Goal: Transaction & Acquisition: Purchase product/service

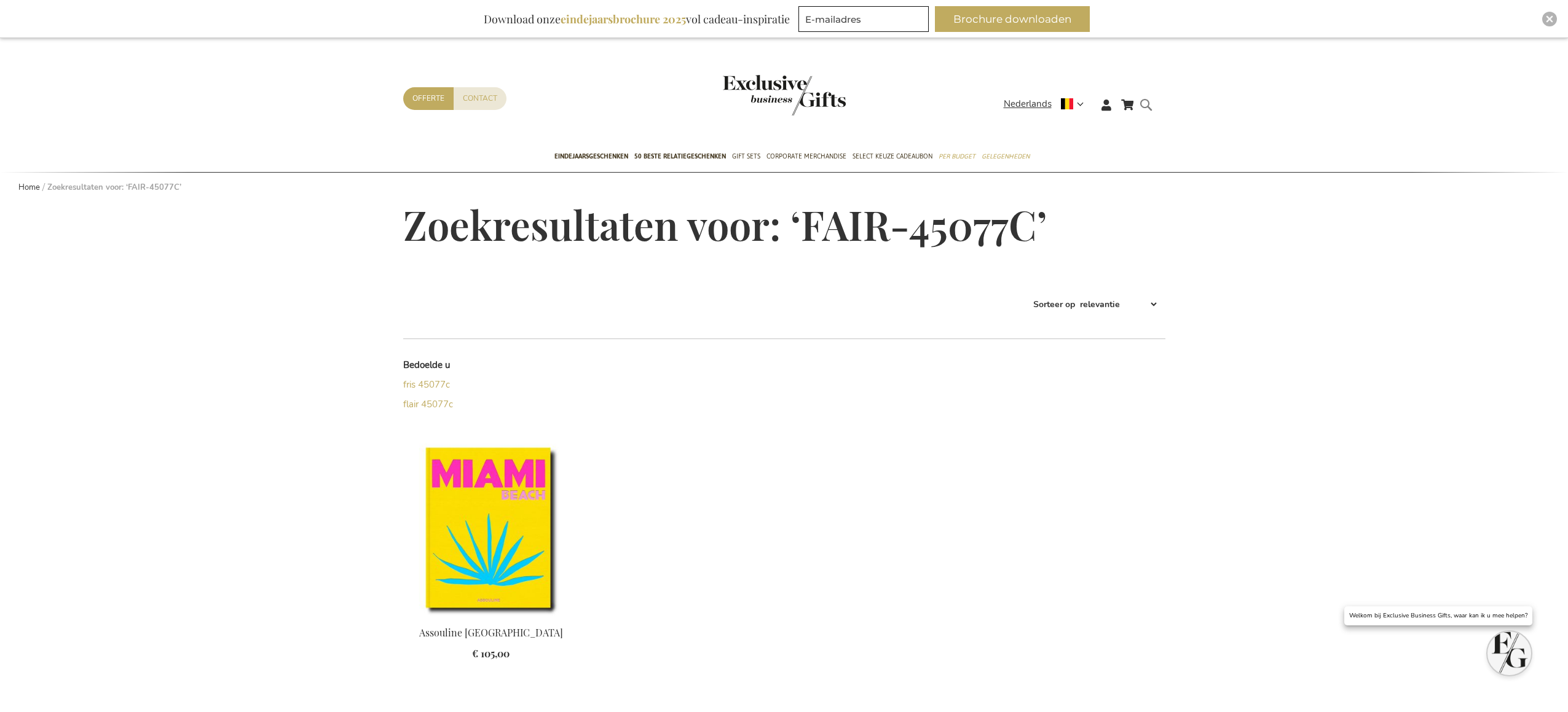
click at [1149, 102] on form "Search FAIR-45077C Search" at bounding box center [1149, 114] width 12 height 35
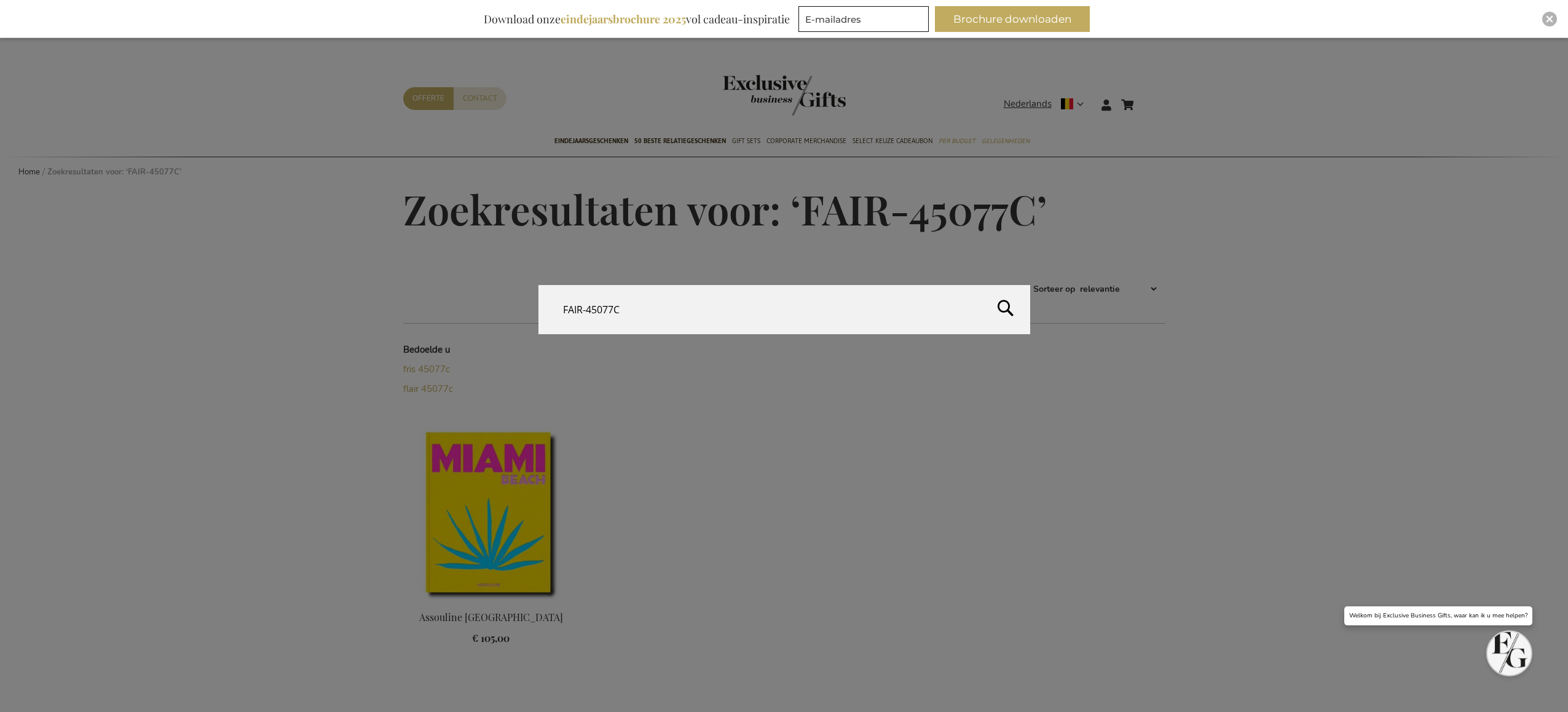
drag, startPoint x: 691, startPoint y: 317, endPoint x: 469, endPoint y: 316, distance: 222.0
click at [469, 316] on div "Search FAIR-45077C" at bounding box center [784, 310] width 1568 height 50
drag, startPoint x: 626, startPoint y: 318, endPoint x: 470, endPoint y: 304, distance: 156.6
click at [470, 304] on div "Search FAIR-45077C" at bounding box center [784, 310] width 1568 height 50
paste input "Ultimative Tapas-Board"
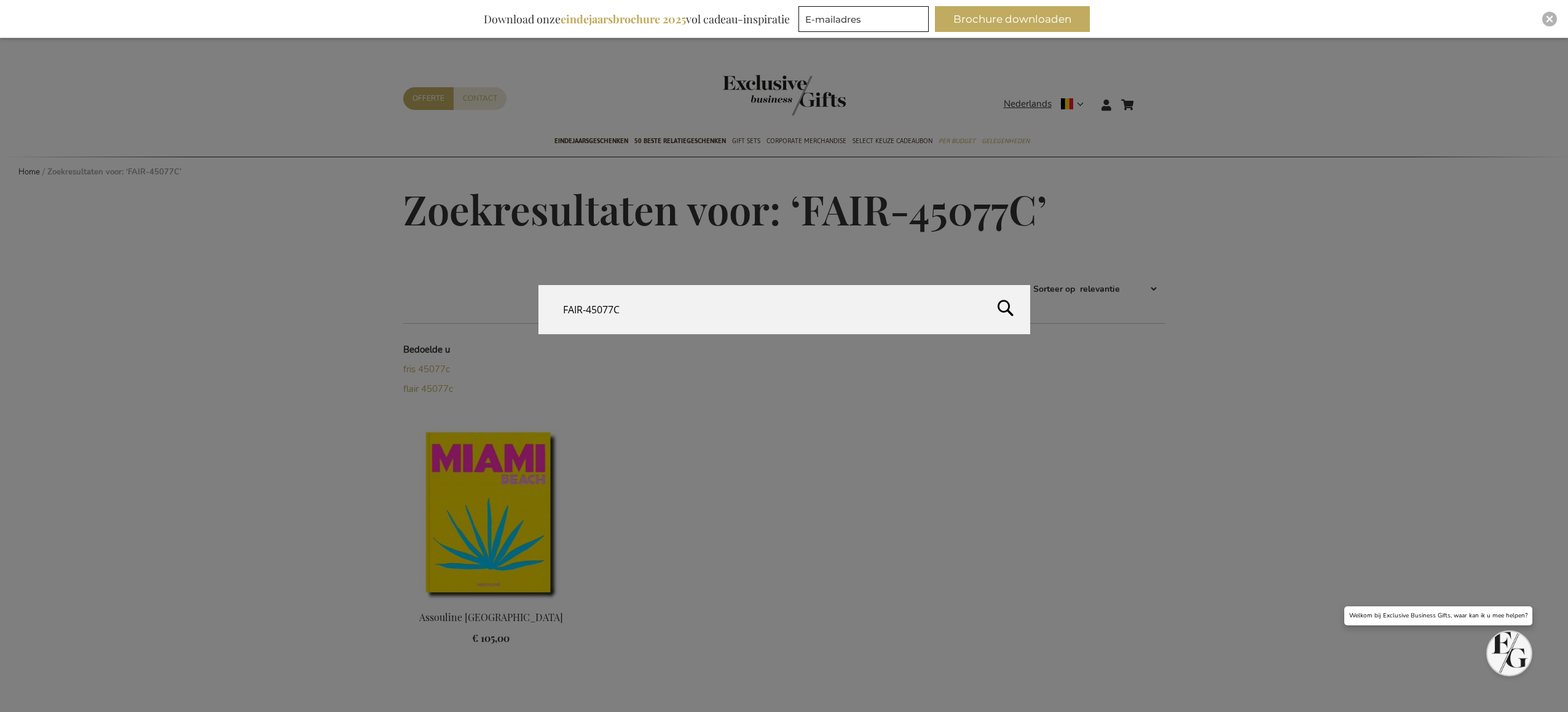
type input "Ultimative Tapas-Board"
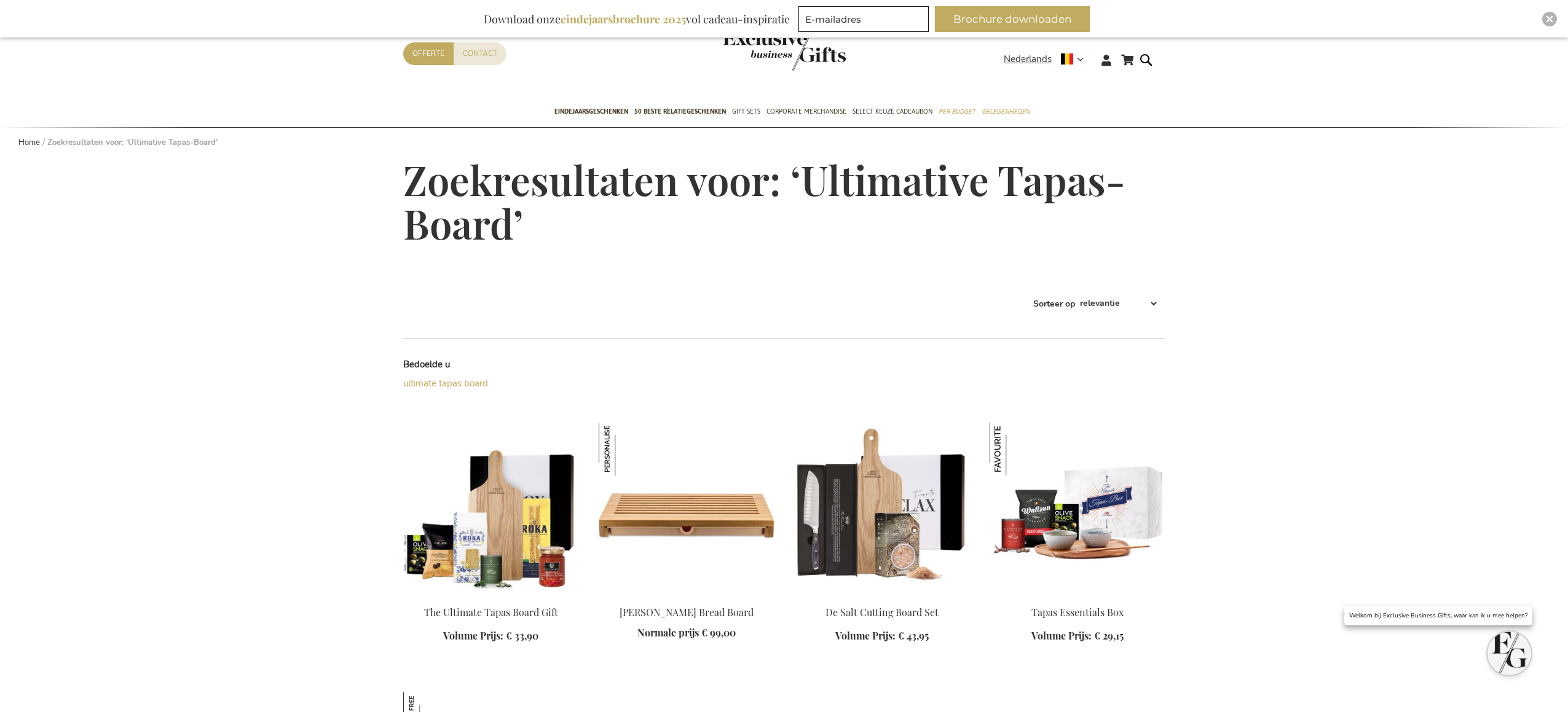
scroll to position [48, 0]
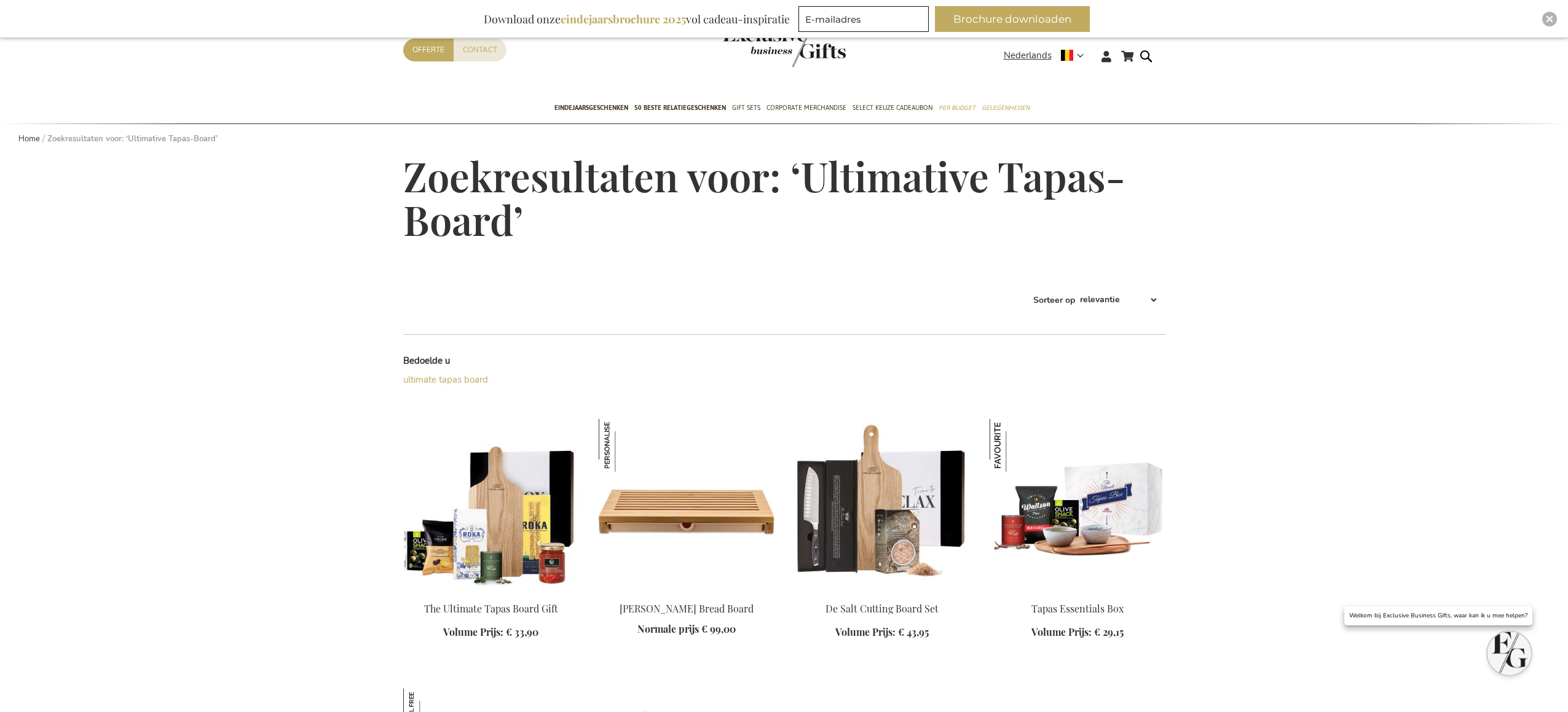
click at [500, 521] on img at bounding box center [490, 504] width 175 height 172
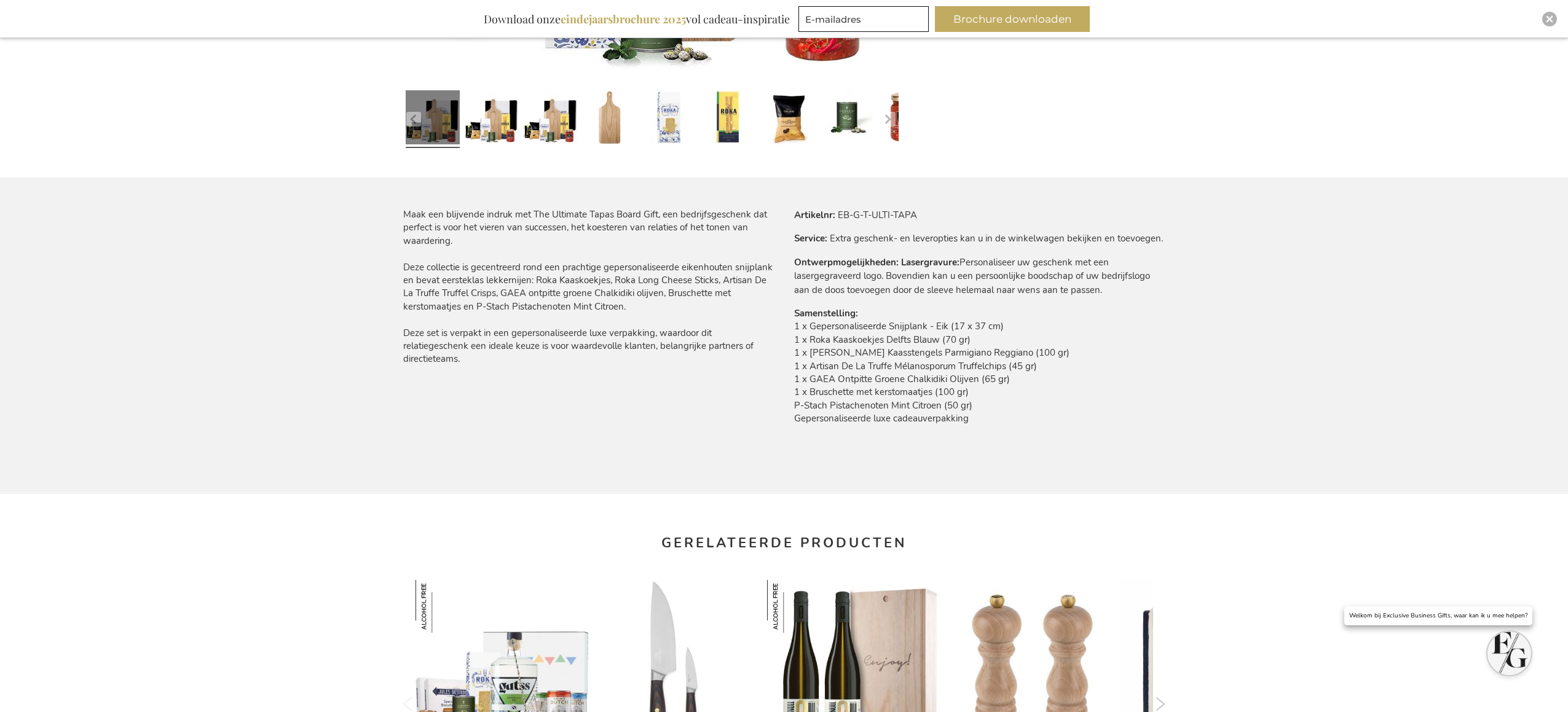
scroll to position [632, 0]
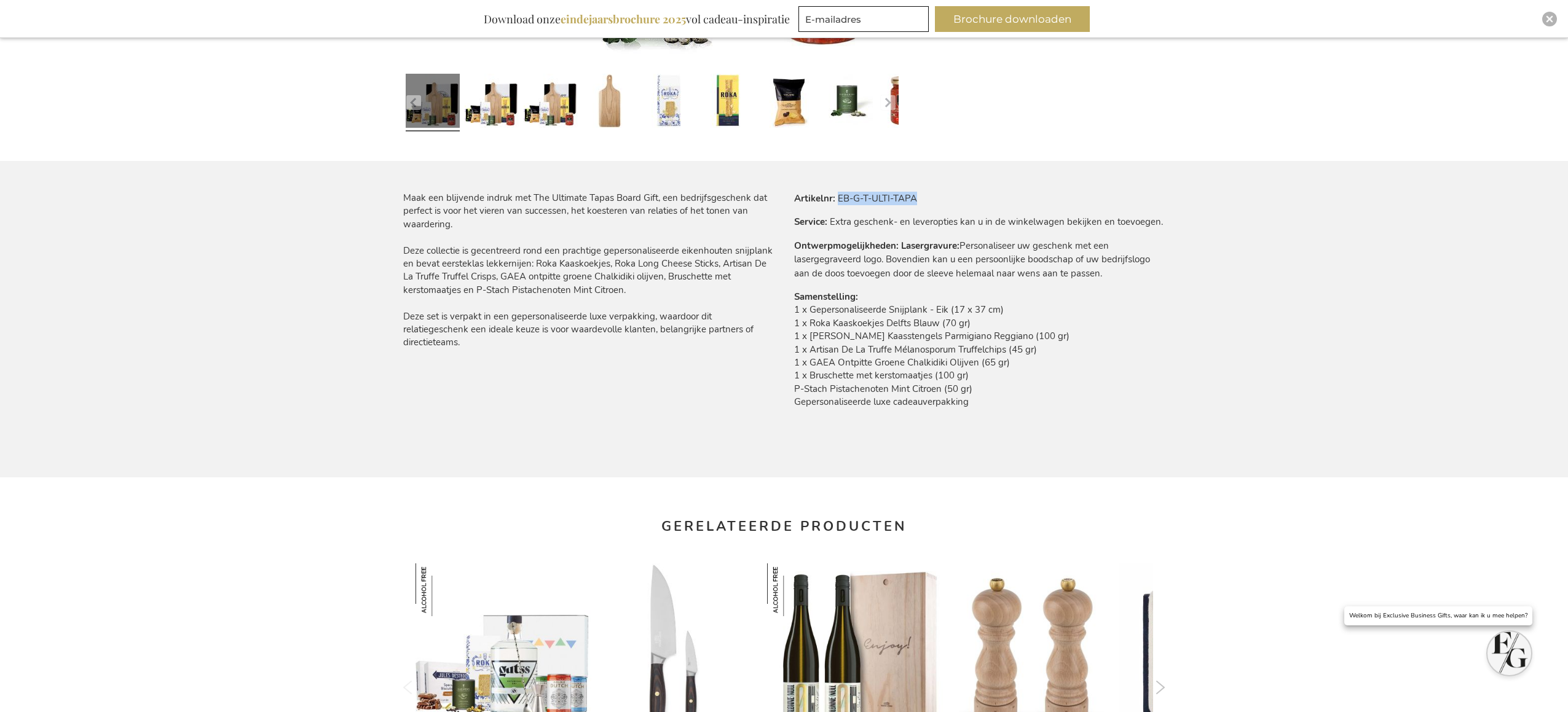
drag, startPoint x: 928, startPoint y: 200, endPoint x: 837, endPoint y: 198, distance: 91.0
click at [837, 198] on tr "Artikelnr EB-G-T-ULTI-TAPA" at bounding box center [979, 198] width 371 height 13
copy td "EB-G-T-ULTI-TAPA"
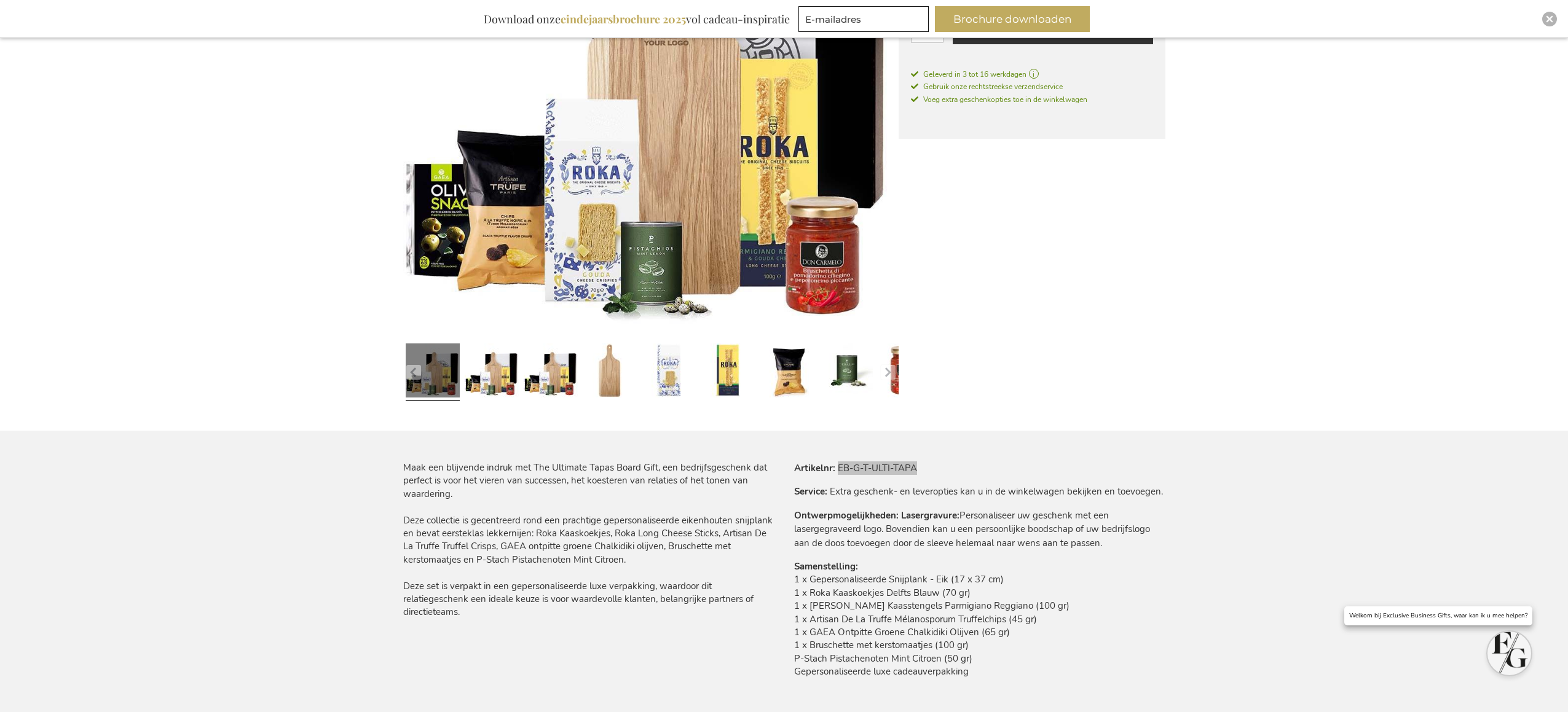
scroll to position [0, 0]
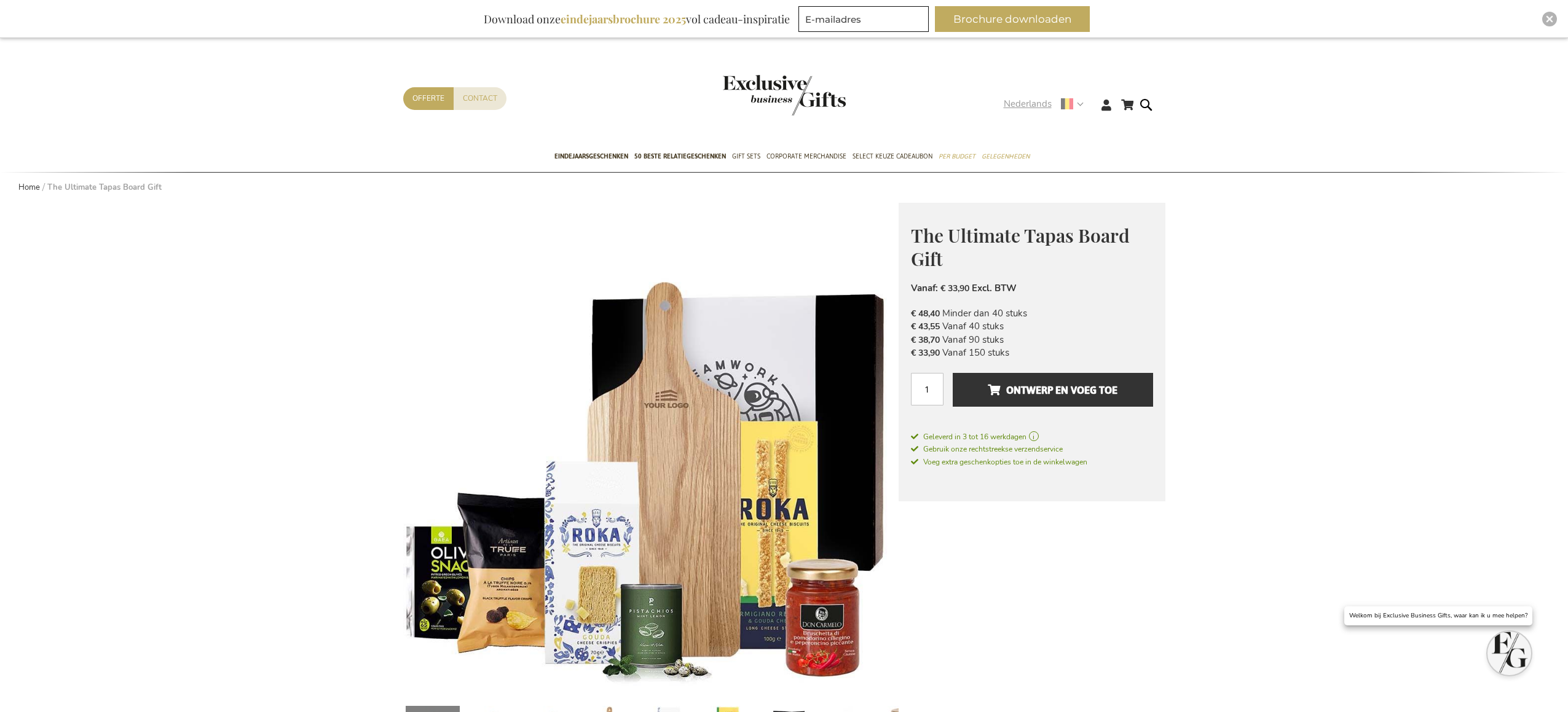
click at [1081, 103] on strong "Nederlands" at bounding box center [1042, 103] width 79 height 14
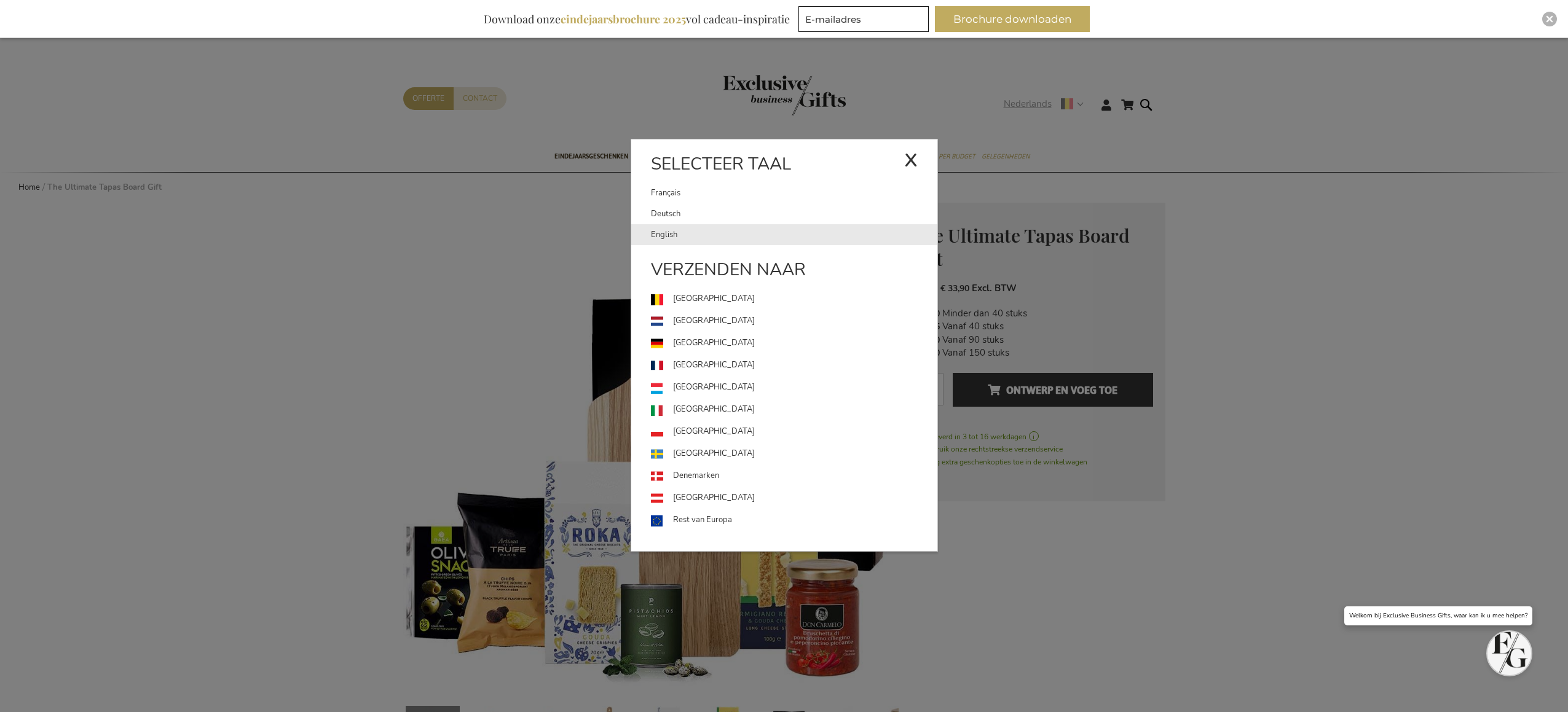
click at [704, 233] on link "English" at bounding box center [794, 235] width 286 height 21
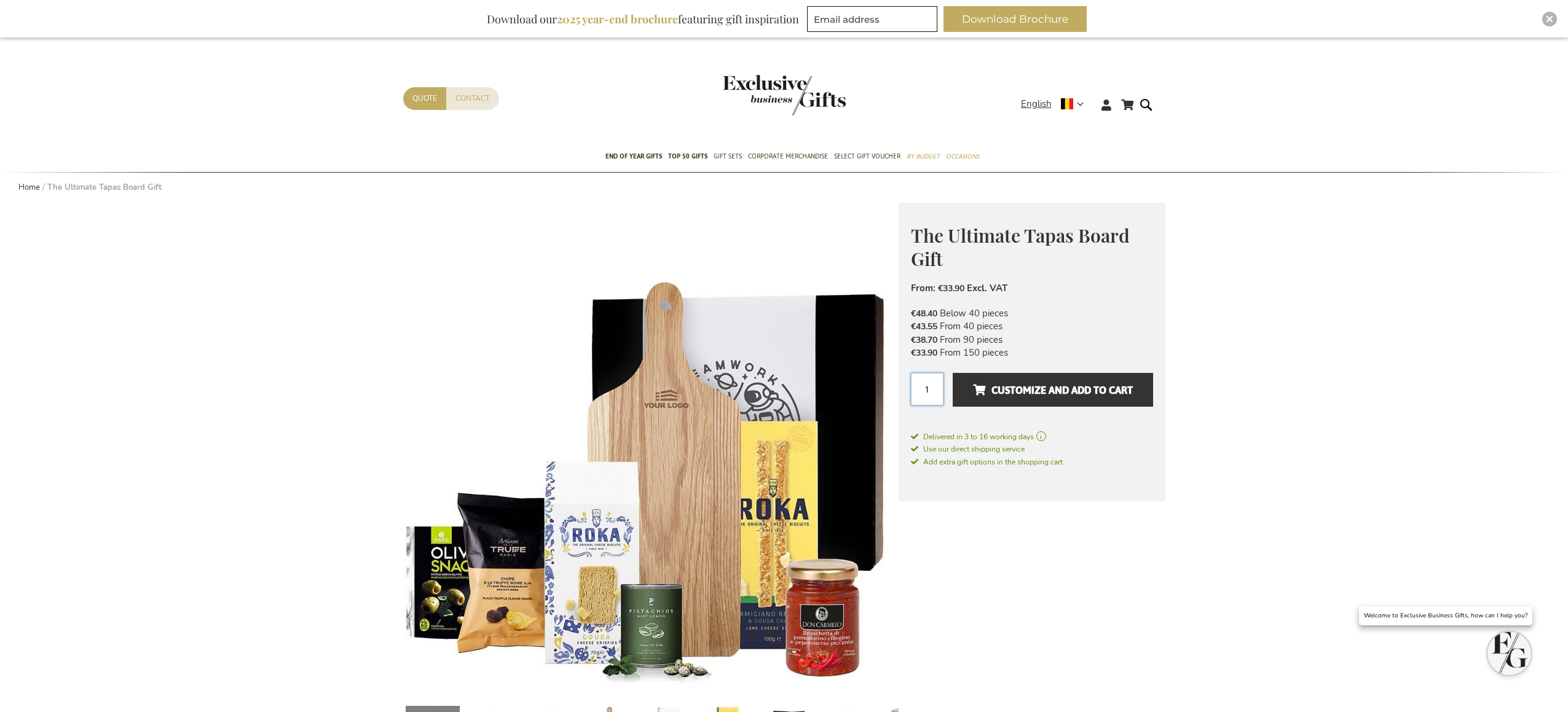
click at [929, 385] on input "1" at bounding box center [927, 389] width 32 height 32
type input "11"
click at [1023, 393] on span "Customize and add to cart" at bounding box center [1053, 390] width 159 height 20
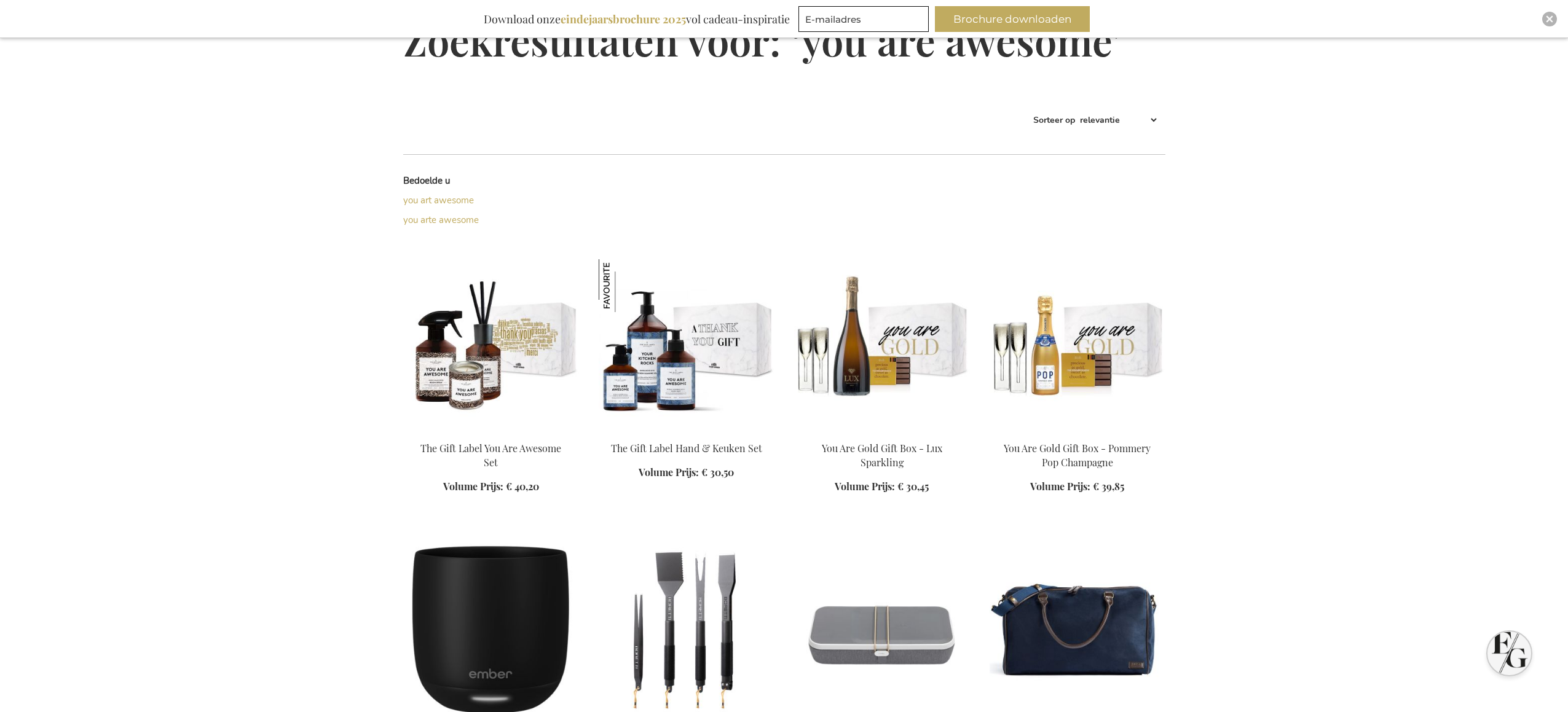
scroll to position [186, 0]
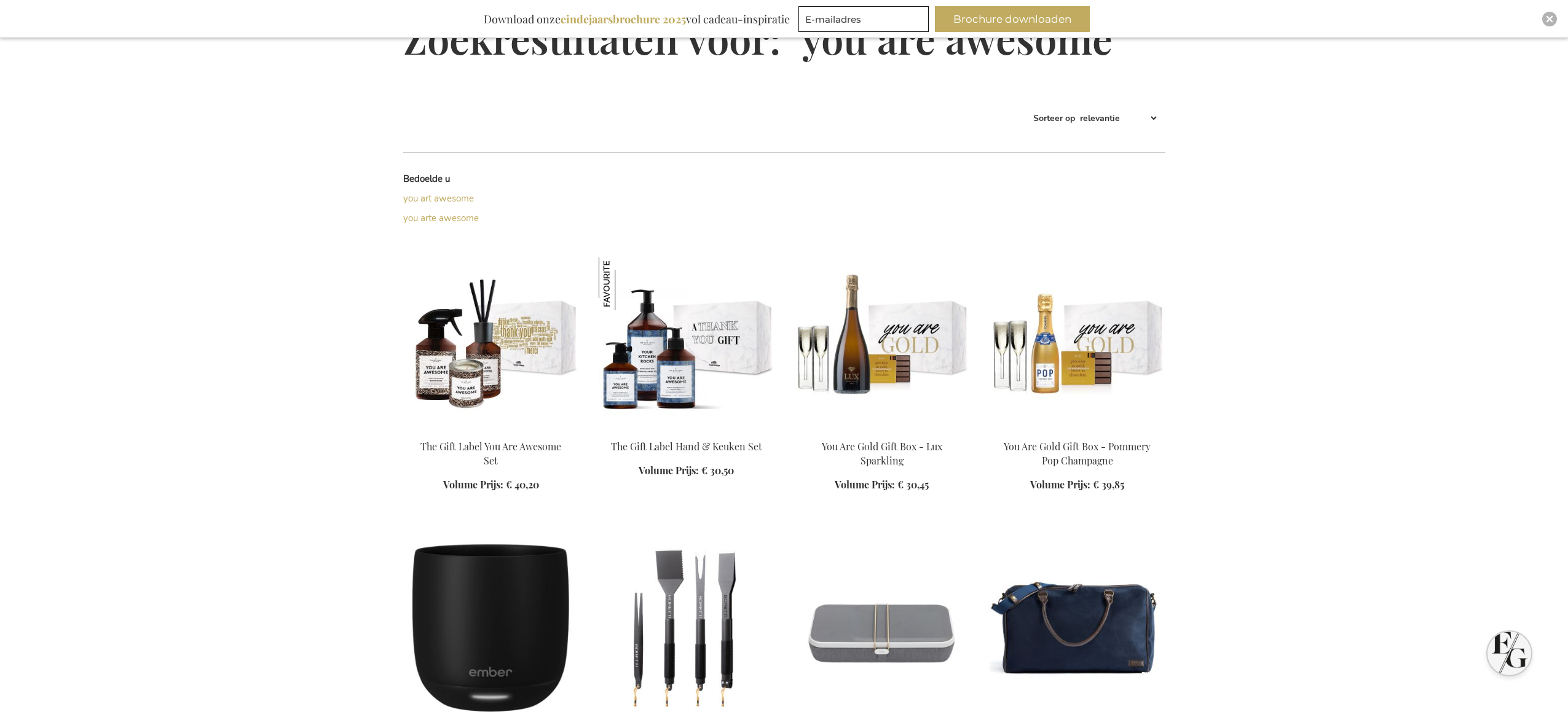
click at [507, 360] on img at bounding box center [490, 343] width 175 height 172
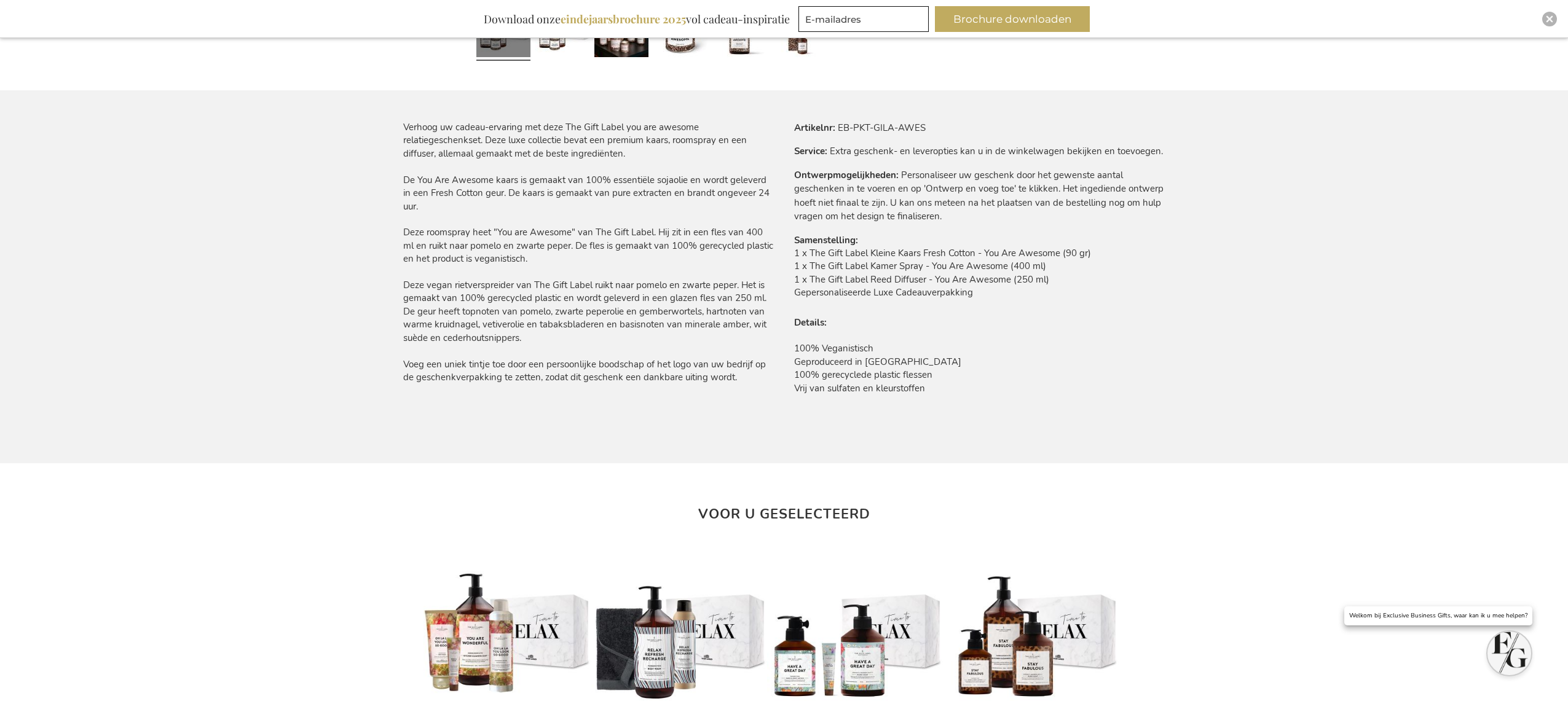
scroll to position [701, 0]
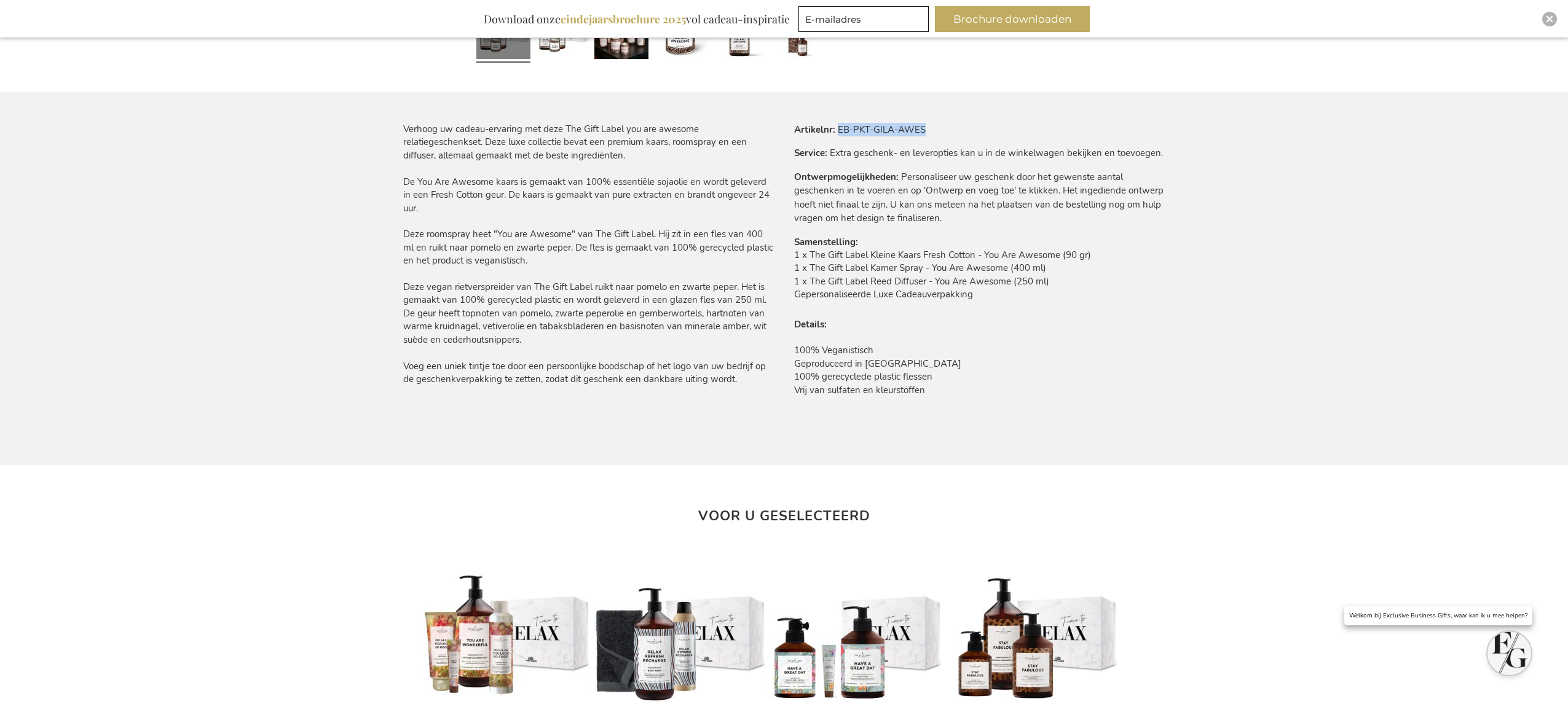
drag, startPoint x: 930, startPoint y: 130, endPoint x: 835, endPoint y: 133, distance: 95.0
click at [835, 133] on tr "Artikelnr EB-PKT-GILA-AWES" at bounding box center [979, 130] width 371 height 13
copy td "EB-PKT-GILA-AWES"
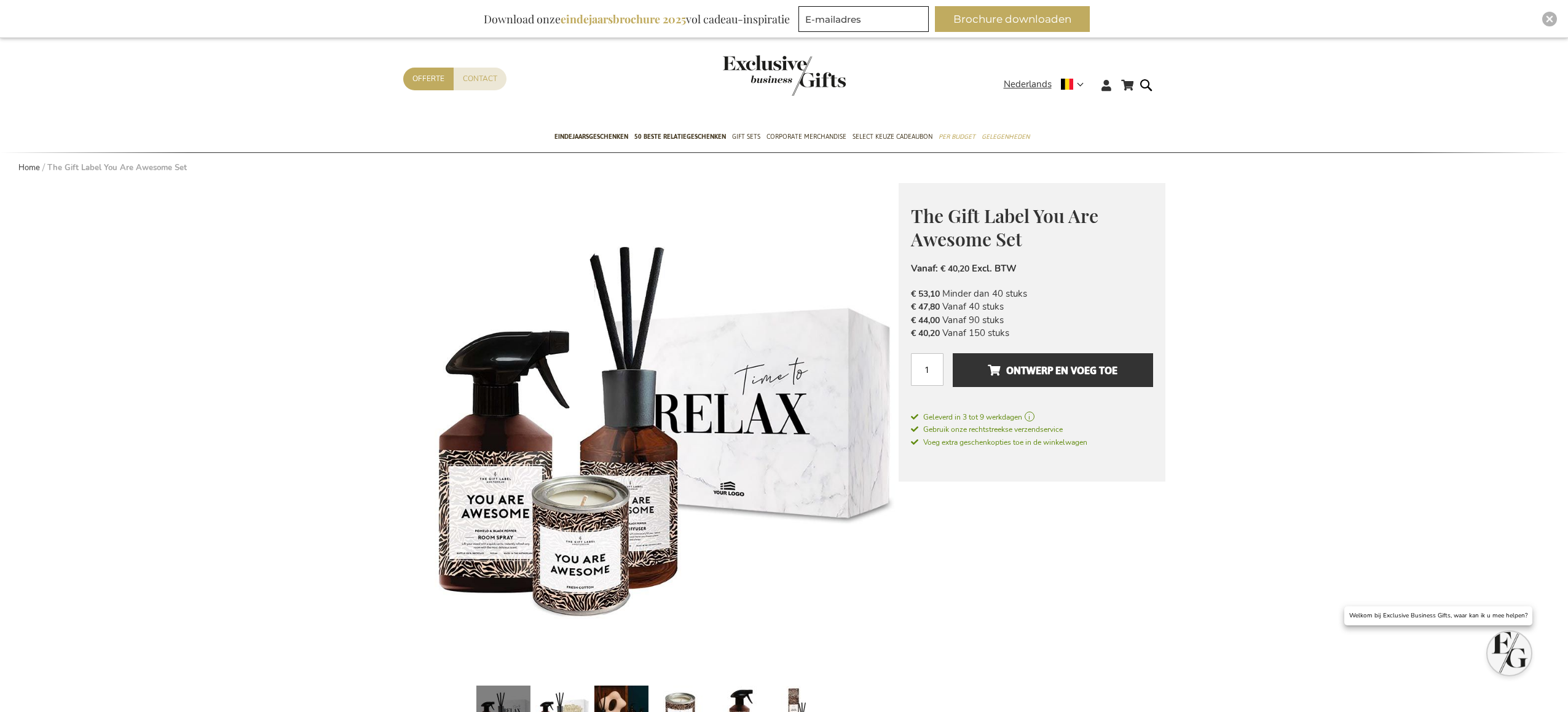
scroll to position [20, 0]
click at [494, 469] on img at bounding box center [651, 429] width 495 height 495
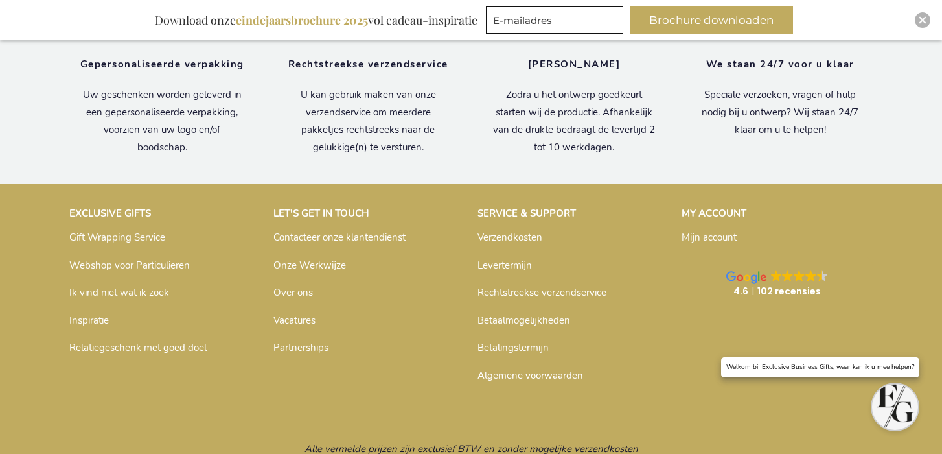
scroll to position [1630, 0]
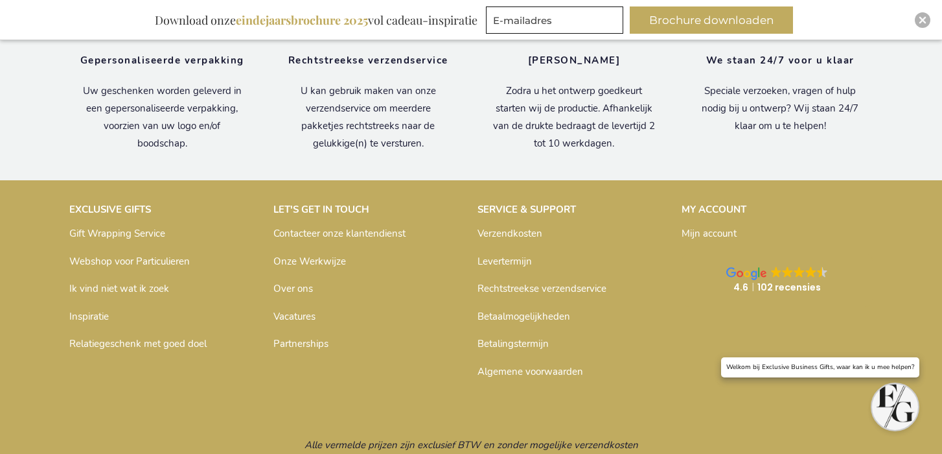
click at [514, 231] on link "Verzendkosten" at bounding box center [510, 233] width 65 height 13
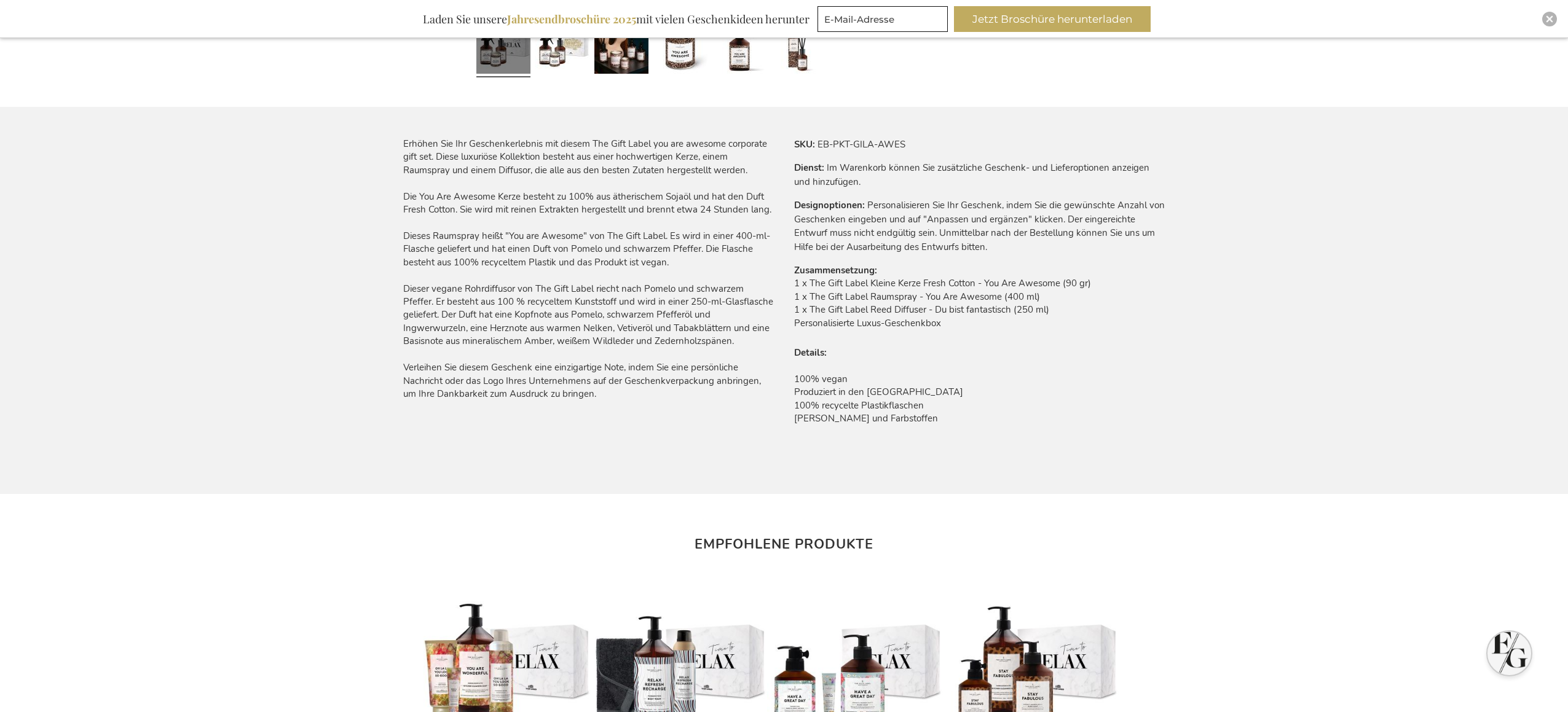
scroll to position [683, 0]
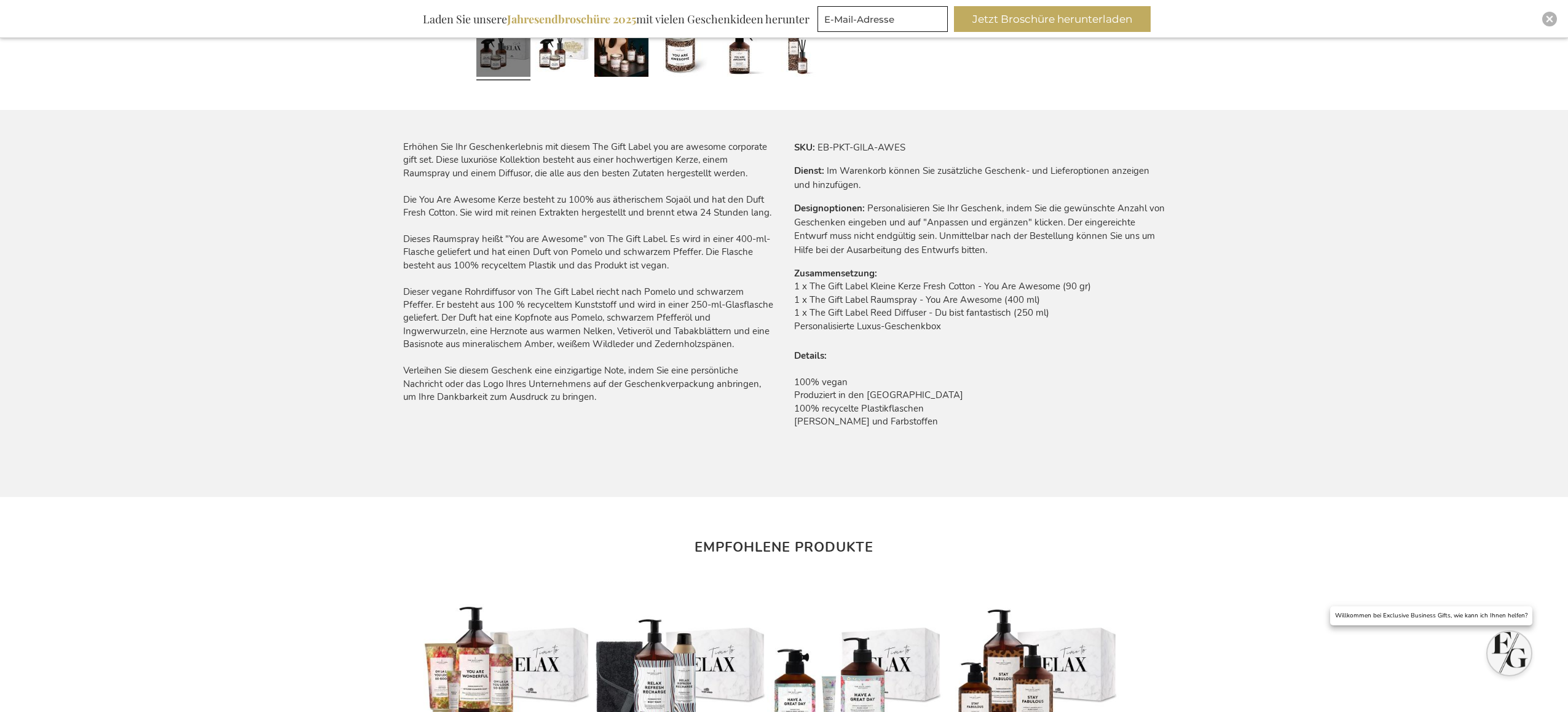
drag, startPoint x: 915, startPoint y: 325, endPoint x: 794, endPoint y: 287, distance: 126.8
click at [794, 287] on td "1 x The Gift Label Kleine Kerze Fresh Cotton - You Are Awesome (90 gr) 1 x The …" at bounding box center [979, 309] width 371 height 59
copy td "1 x The Gift Label Kleine Kerze Fresh Cotton - You Are Awesome (90 gr) 1 x The …"
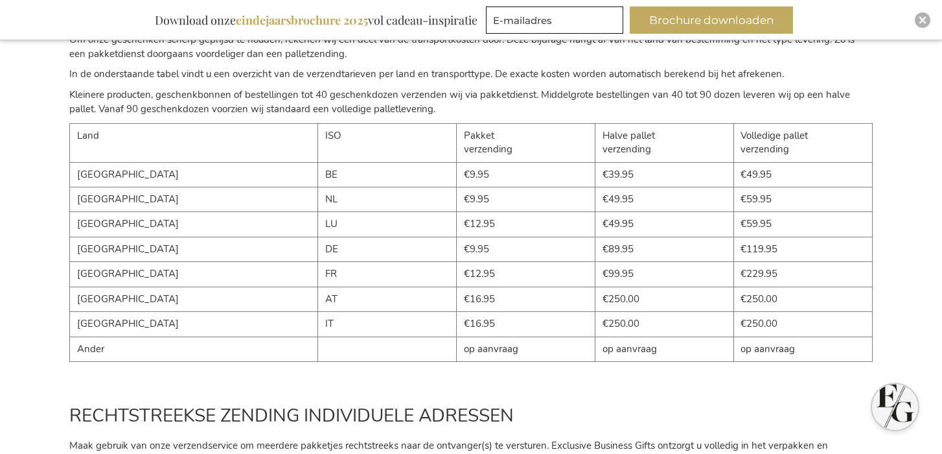
scroll to position [213, 0]
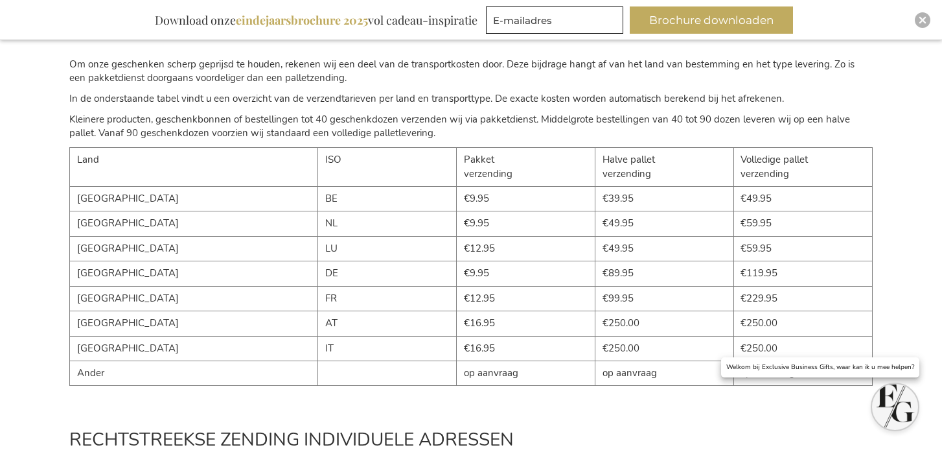
drag, startPoint x: 561, startPoint y: 274, endPoint x: 584, endPoint y: 272, distance: 22.8
click at [596, 272] on td "€89.95" at bounding box center [665, 273] width 139 height 25
drag, startPoint x: 590, startPoint y: 272, endPoint x: 557, endPoint y: 273, distance: 33.7
click at [596, 273] on td "€89.95" at bounding box center [665, 273] width 139 height 25
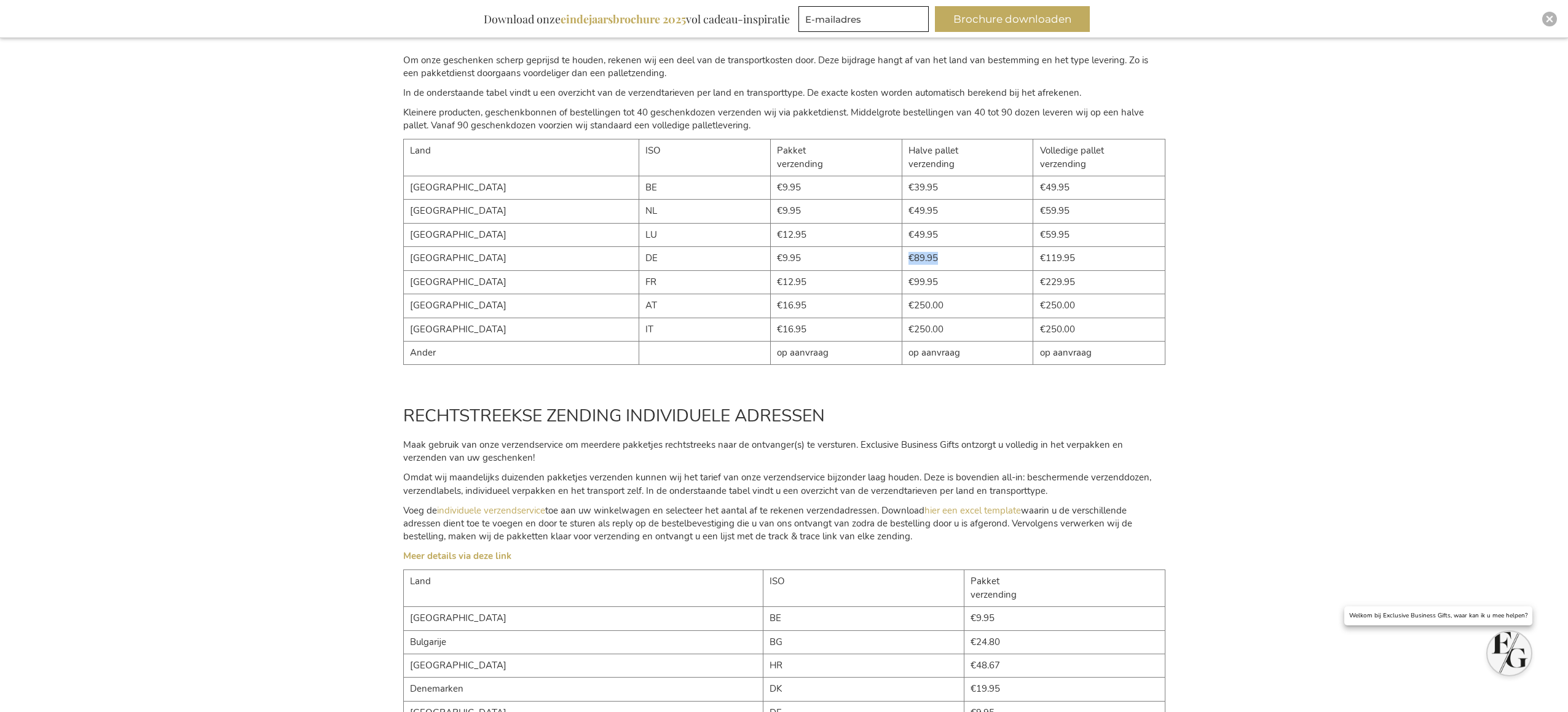
scroll to position [0, 0]
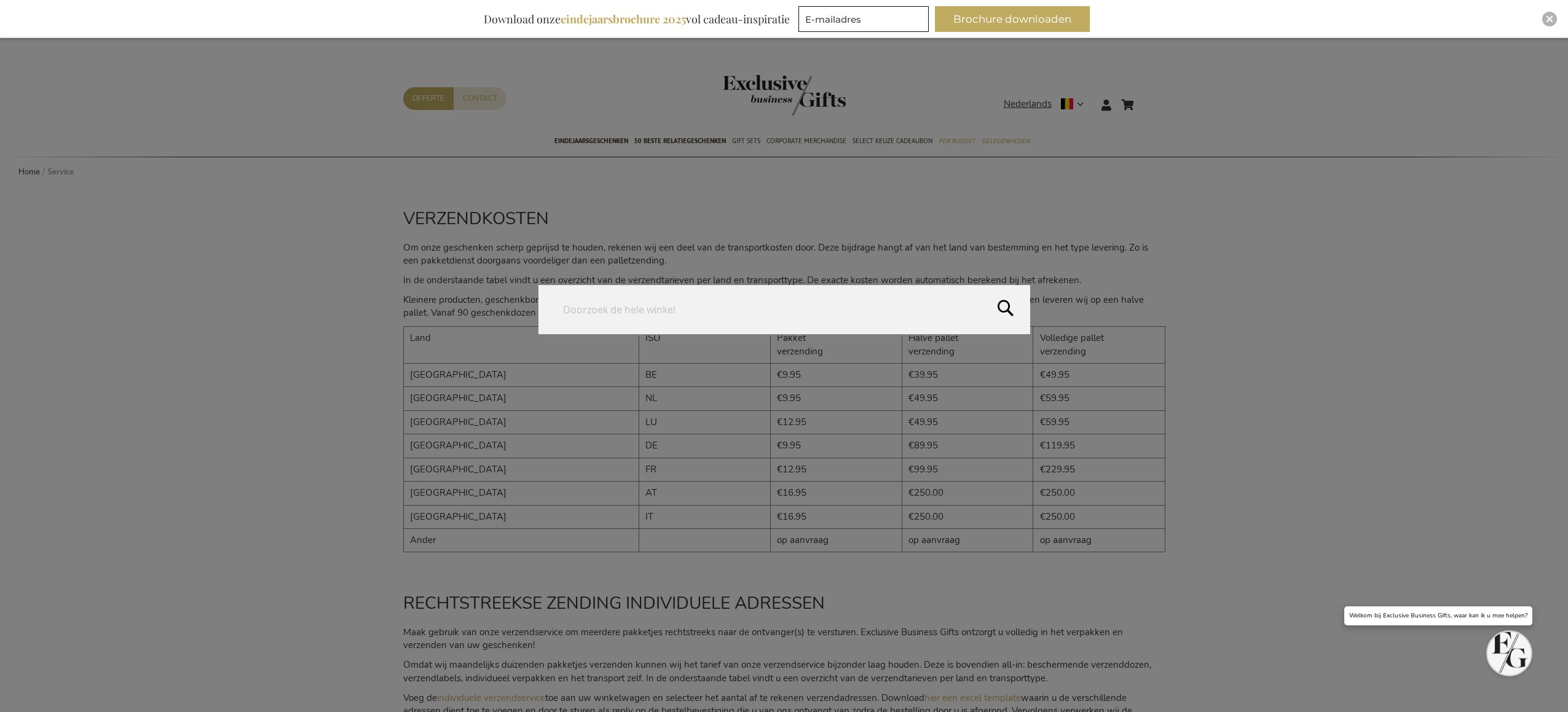
click at [894, 97] on form "Search Search" at bounding box center [1149, 97] width 12 height 0
click at [629, 305] on input "Search" at bounding box center [784, 310] width 491 height 49
type input "culinaire geschenbox"
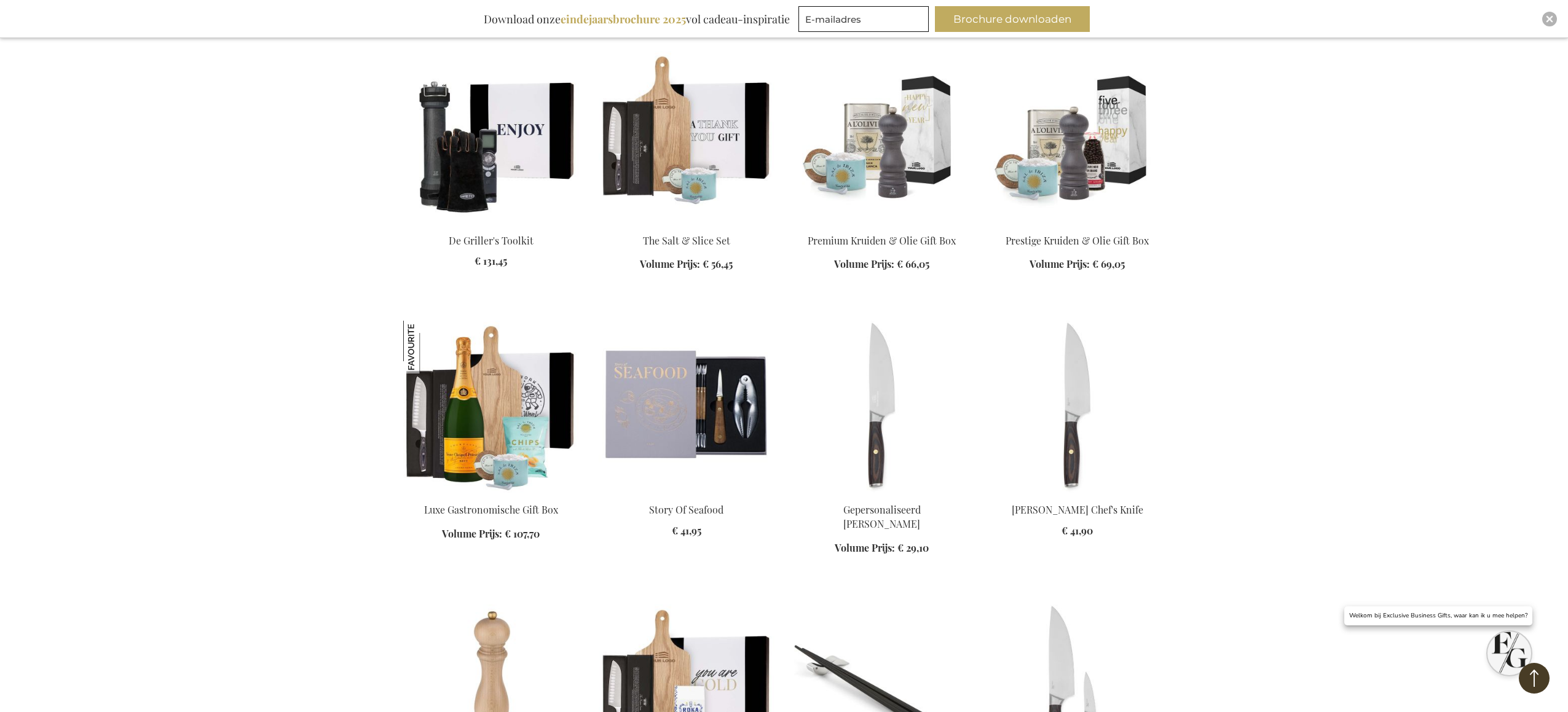
scroll to position [976, 0]
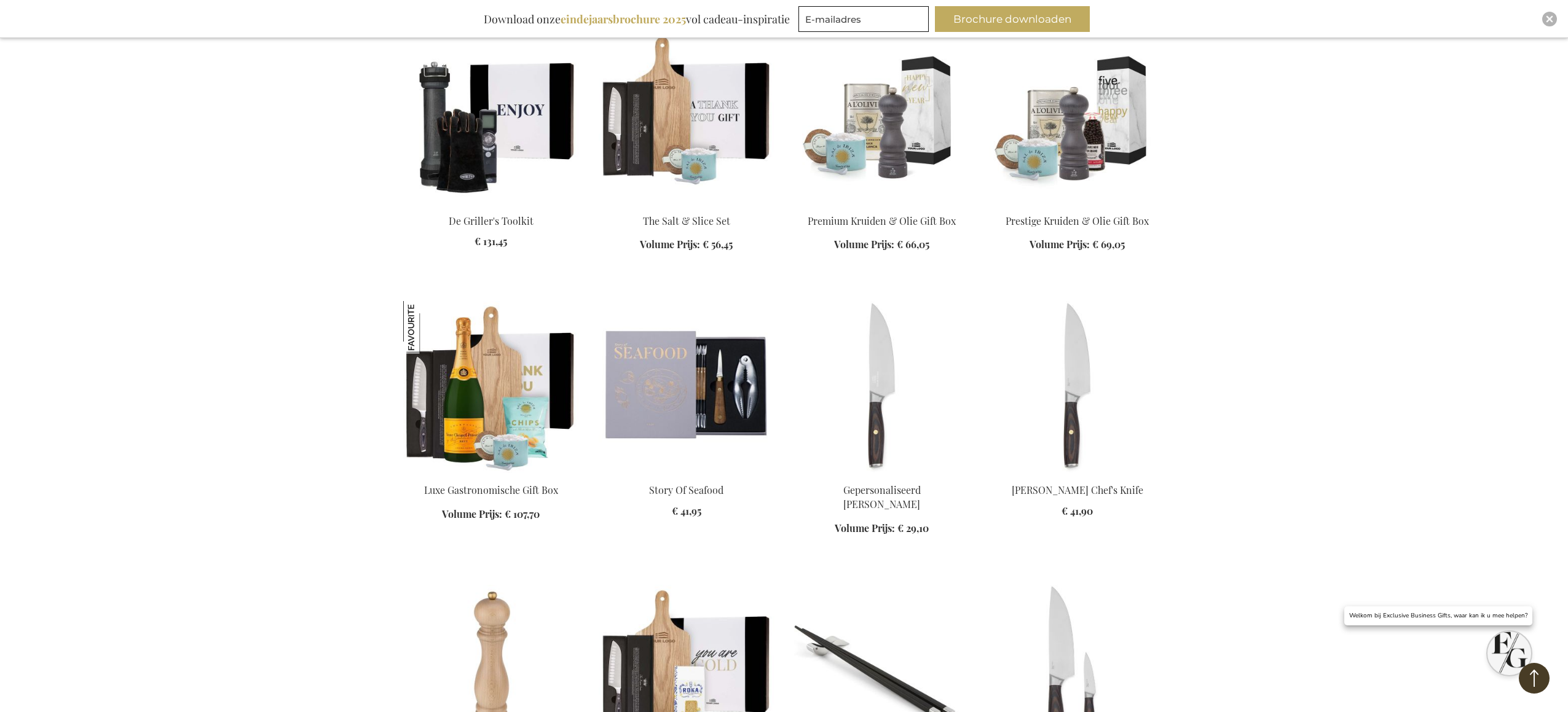
click at [507, 401] on img at bounding box center [490, 387] width 175 height 172
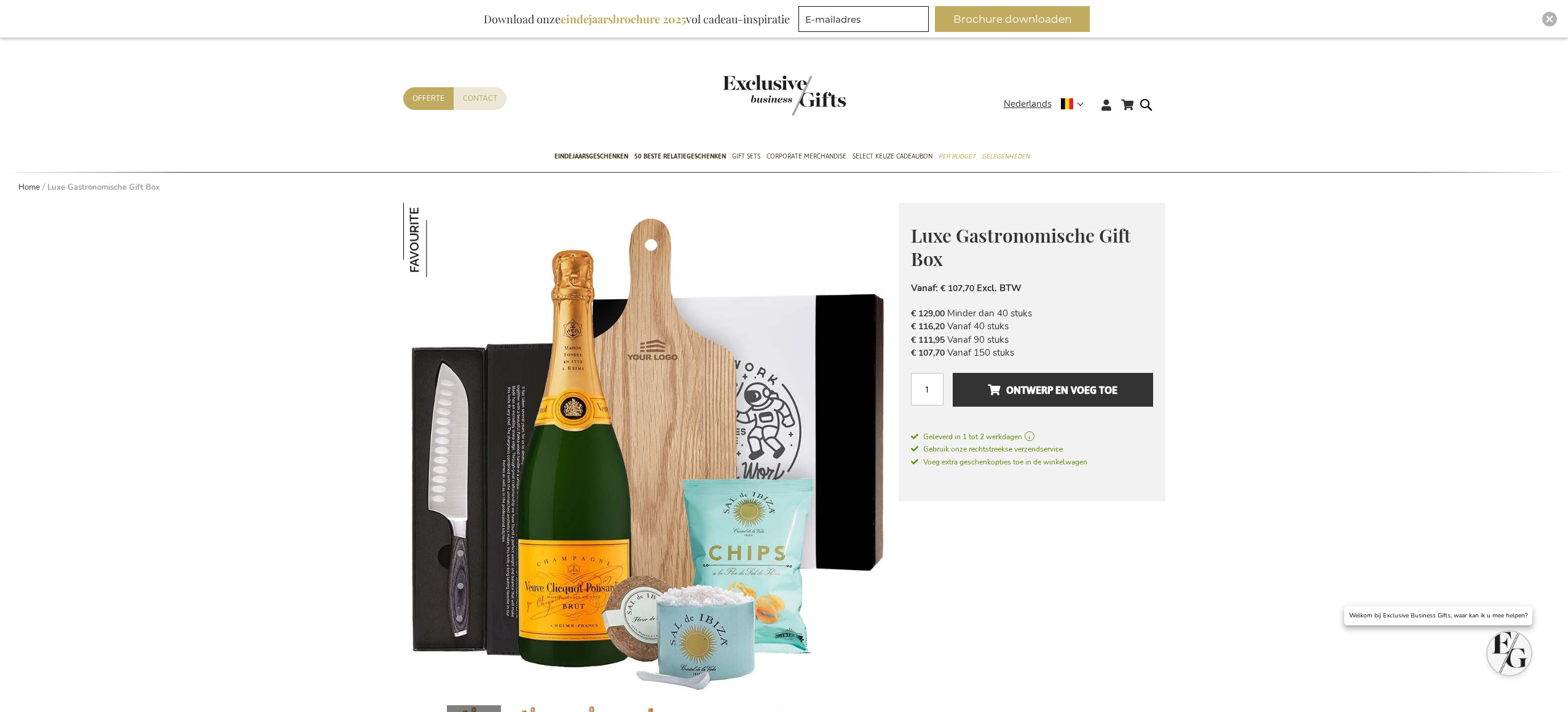
click at [698, 395] on img at bounding box center [651, 450] width 495 height 495
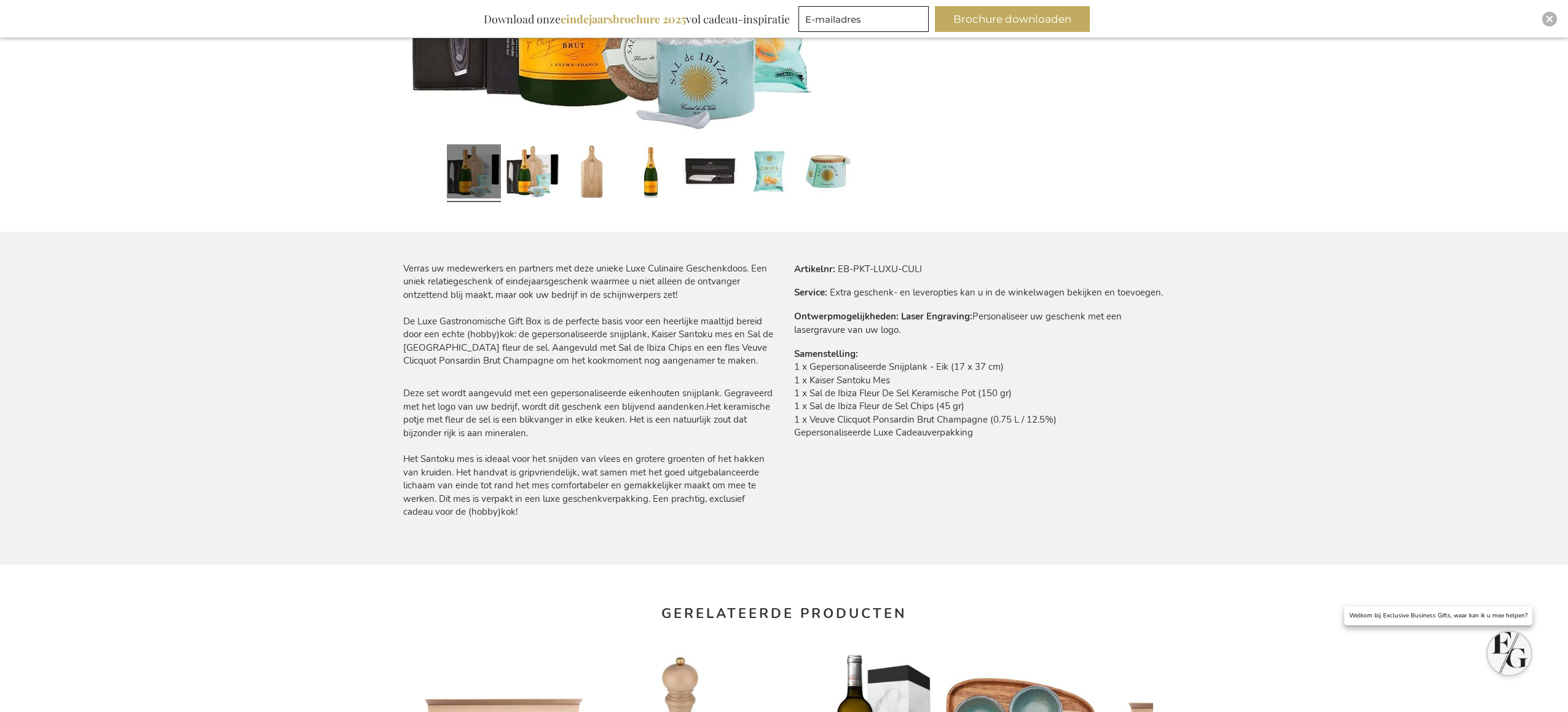
scroll to position [637, 0]
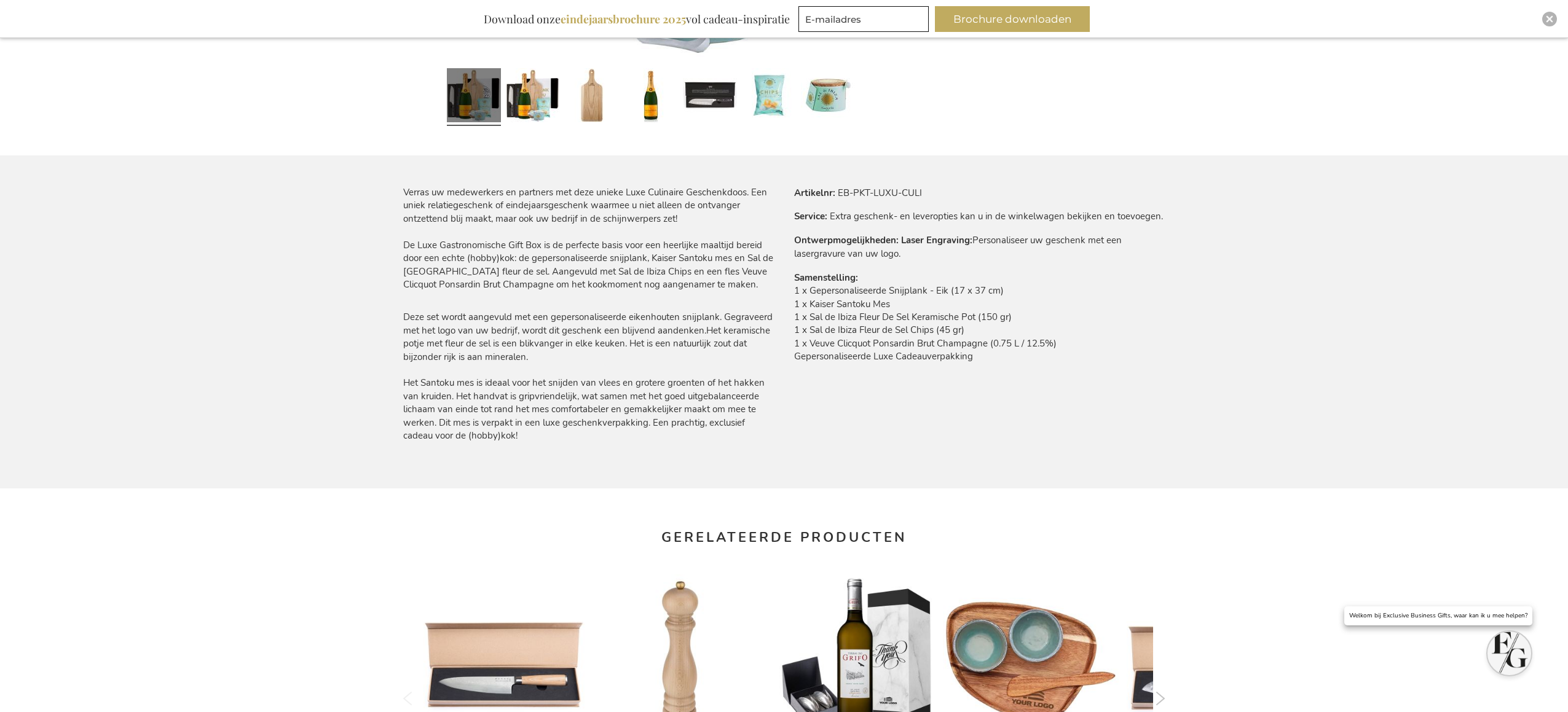
drag, startPoint x: 926, startPoint y: 206, endPoint x: 933, endPoint y: 187, distance: 20.2
click at [926, 204] on tbody "Artikelnr EB-PKT-LUXU-CULI Service Extra geschenk- en leveropties kan u in de w…" at bounding box center [979, 283] width 371 height 193
drag, startPoint x: 865, startPoint y: 192, endPoint x: 837, endPoint y: 192, distance: 28.0
click at [837, 192] on tr "Artikelnr EB-PKT-LUXU-CULI" at bounding box center [979, 192] width 371 height 13
copy td "EB-PKT-LUXU-CULI"
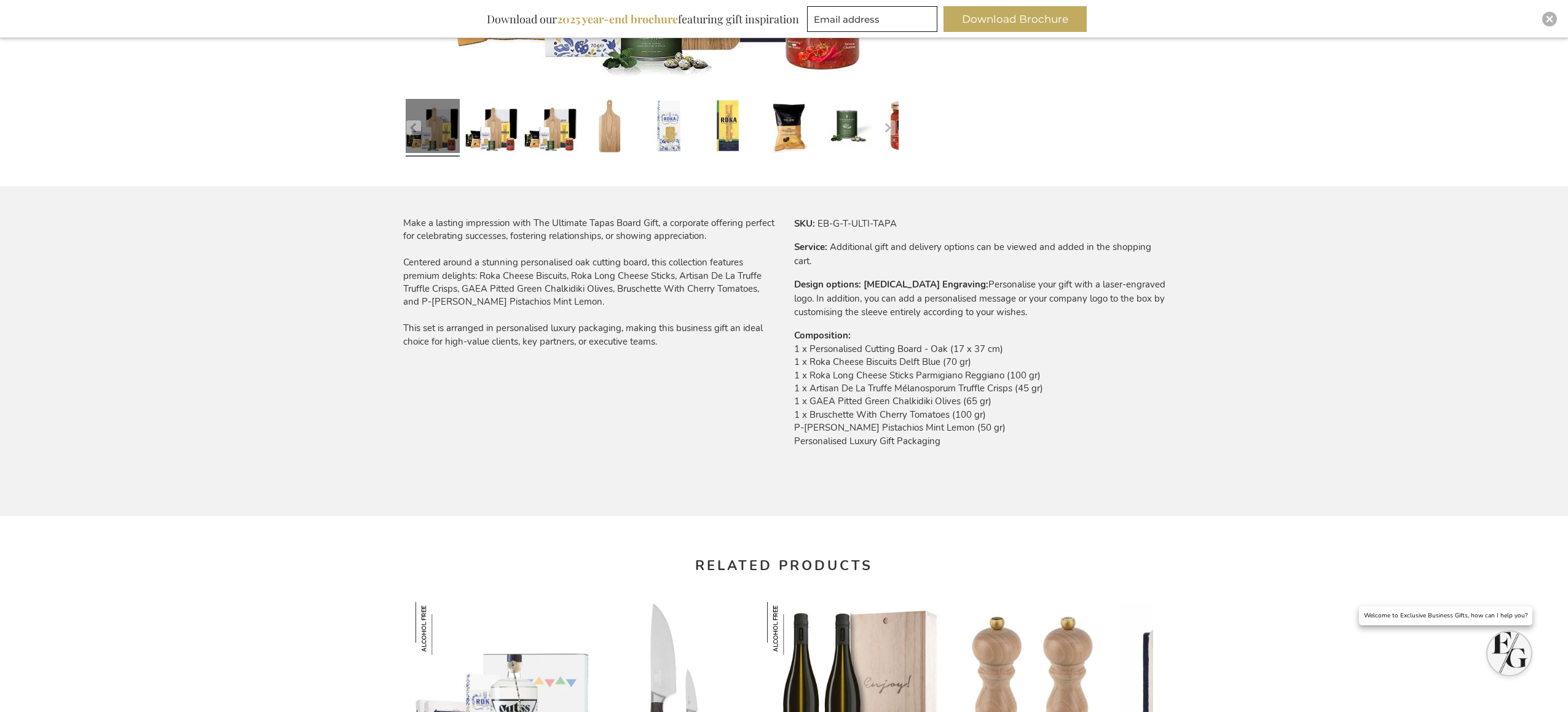
scroll to position [632, 0]
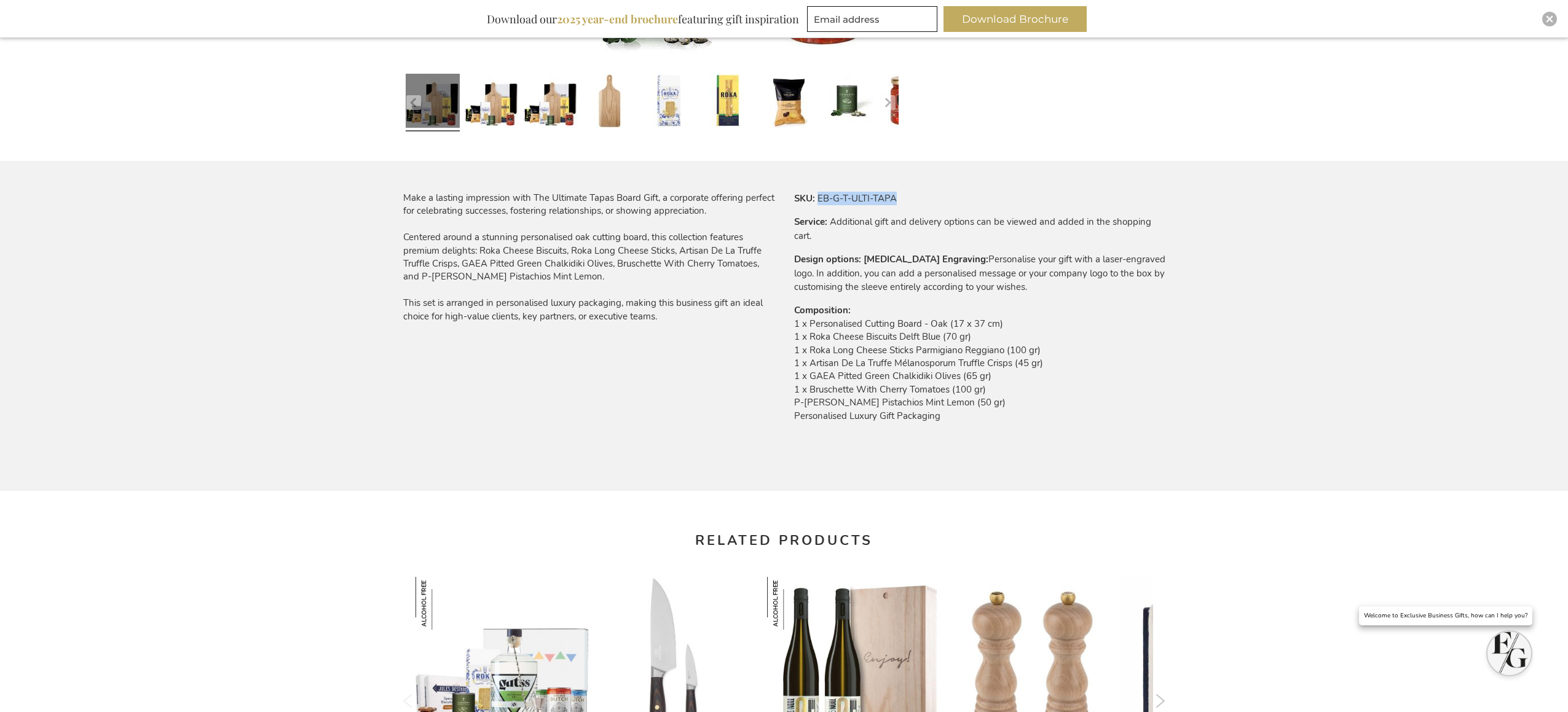
drag, startPoint x: 900, startPoint y: 200, endPoint x: 818, endPoint y: 195, distance: 82.2
click at [818, 195] on tr "SKU EB-G-T-ULTI-TAPA" at bounding box center [979, 198] width 371 height 13
copy td "EB-G-T-ULTI-TAPA"
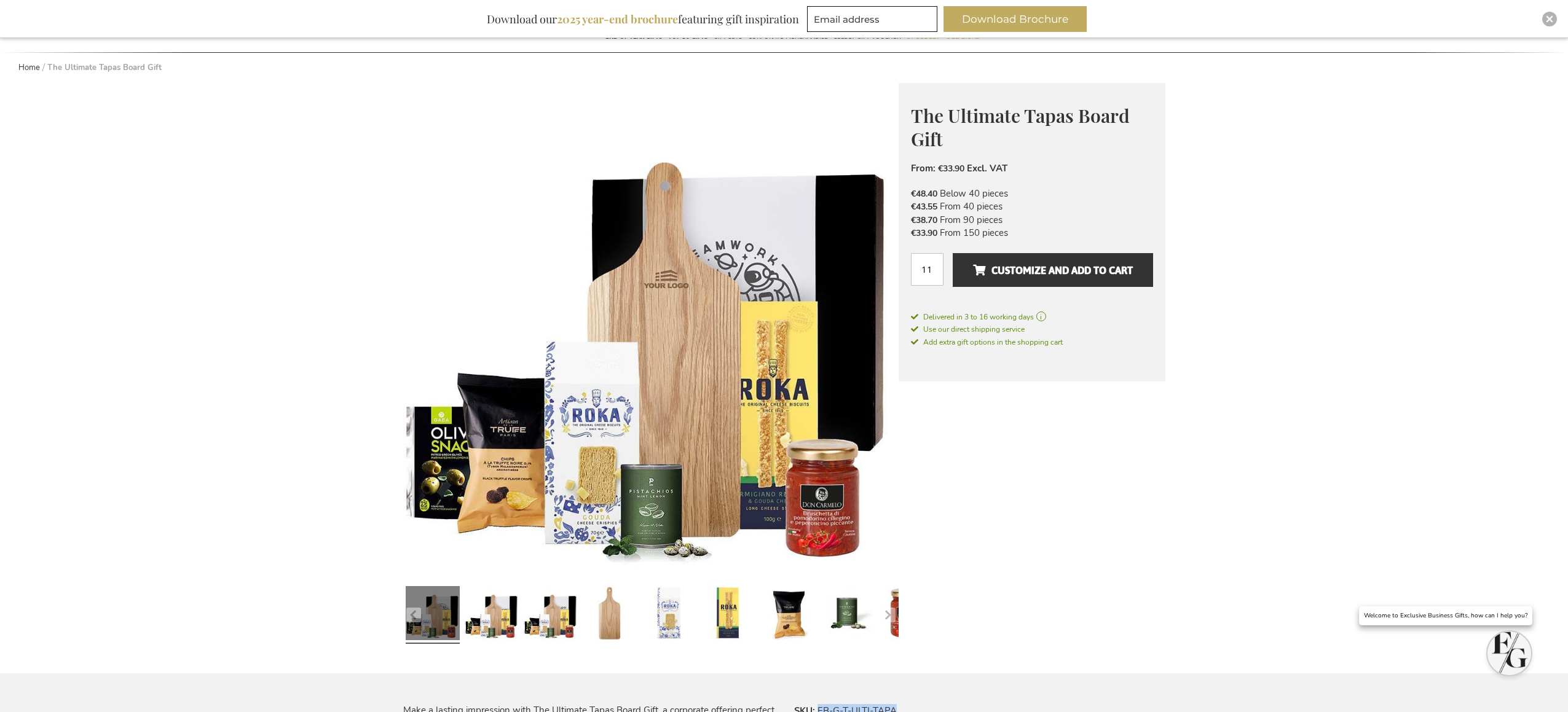
scroll to position [124, 0]
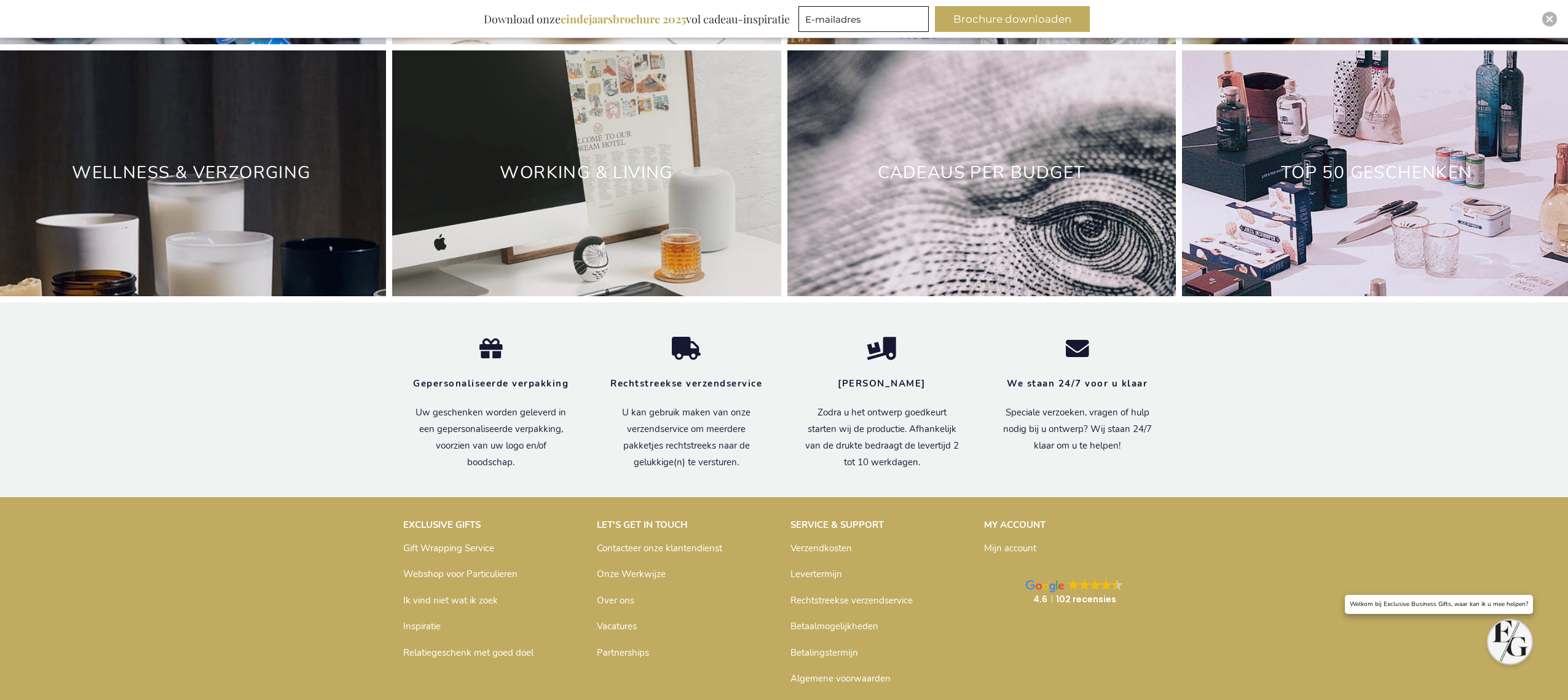
scroll to position [4008, 0]
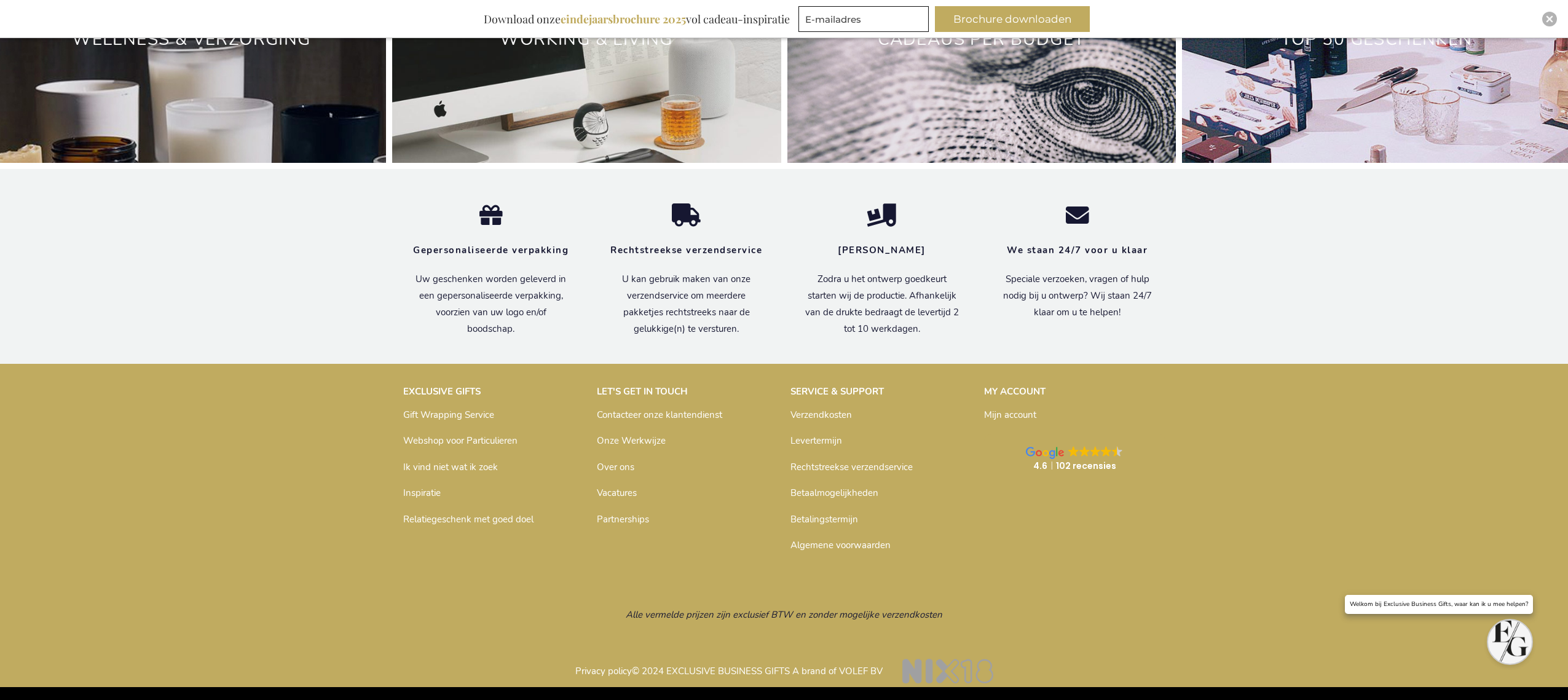
click at [823, 443] on link "Levertermijn" at bounding box center [816, 440] width 51 height 12
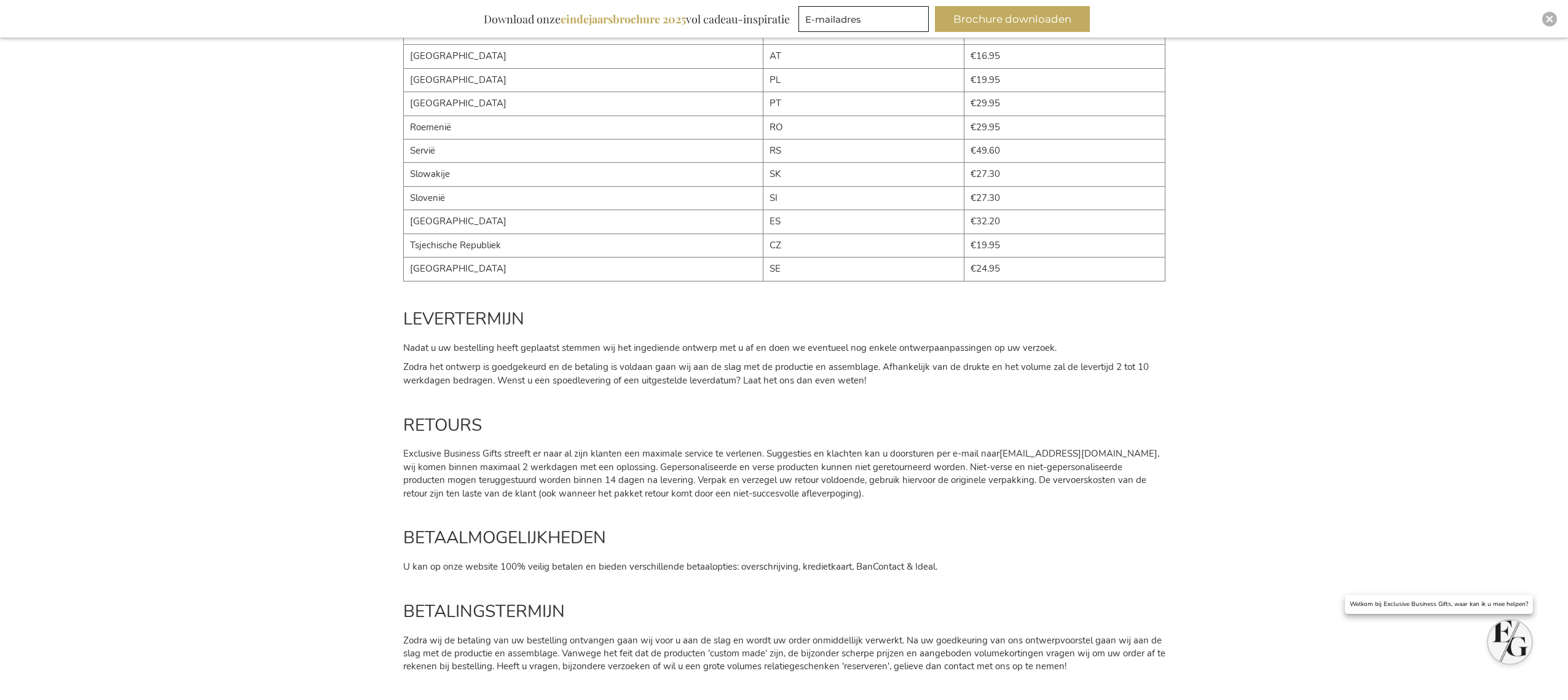
scroll to position [1163, 0]
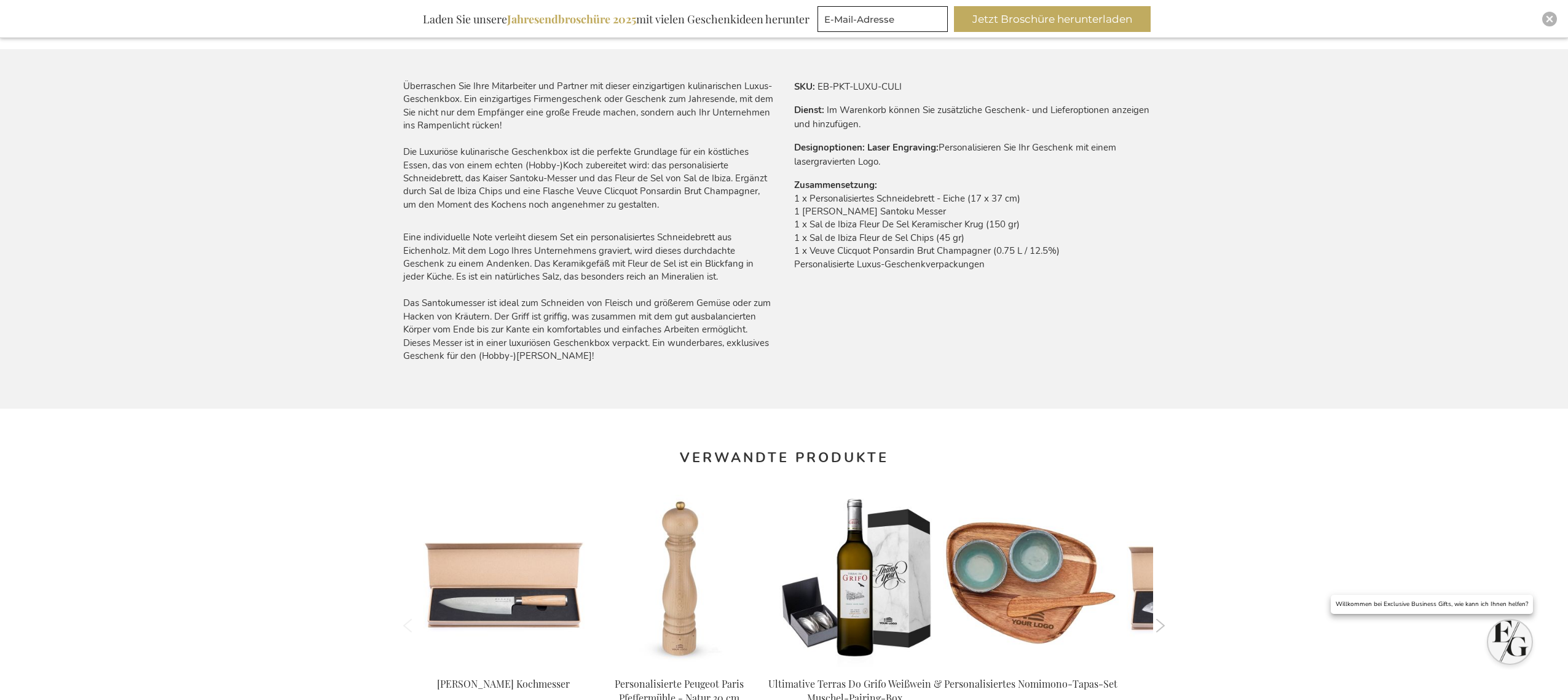
scroll to position [745, 0]
drag, startPoint x: 886, startPoint y: 84, endPoint x: 818, endPoint y: 84, distance: 68.0
click at [818, 84] on tr "SKU EB-PKT-LUXU-CULI" at bounding box center [979, 85] width 371 height 13
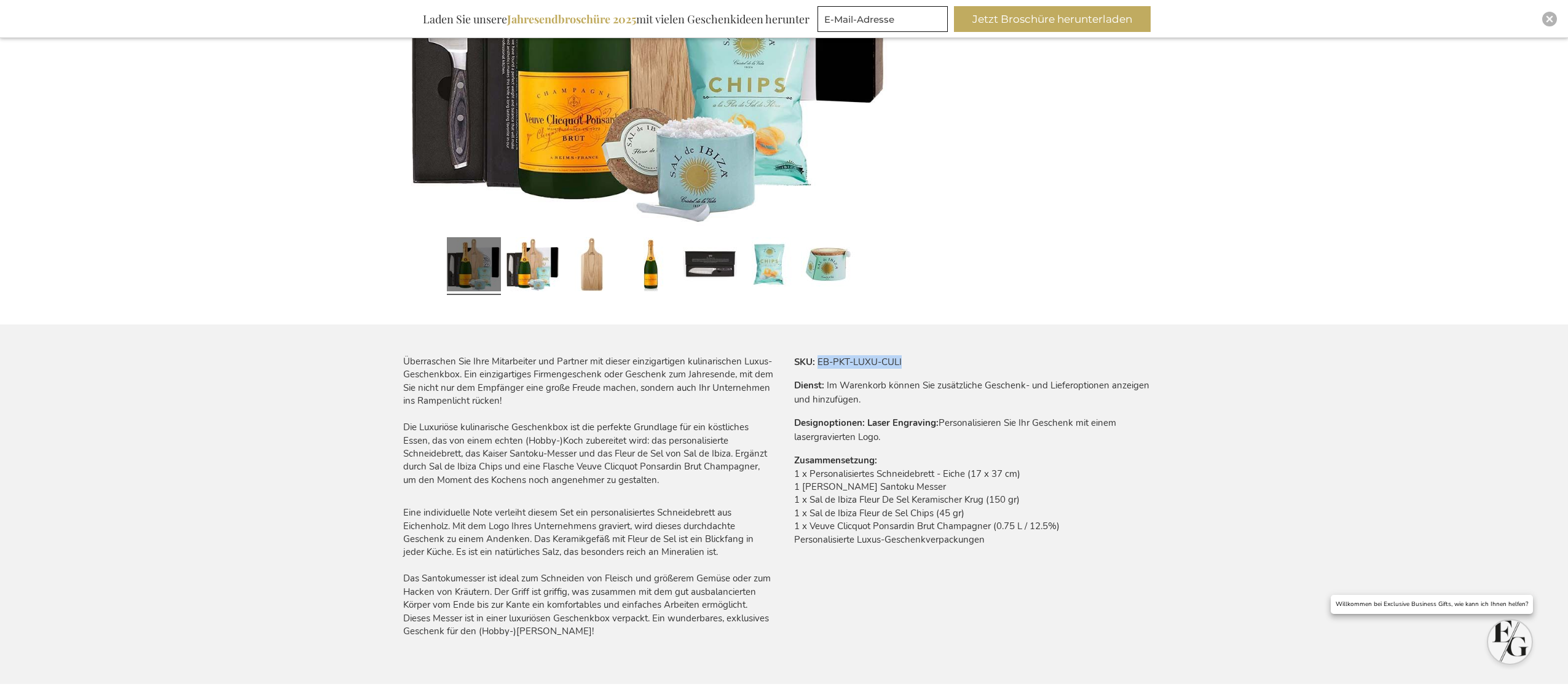
scroll to position [495, 0]
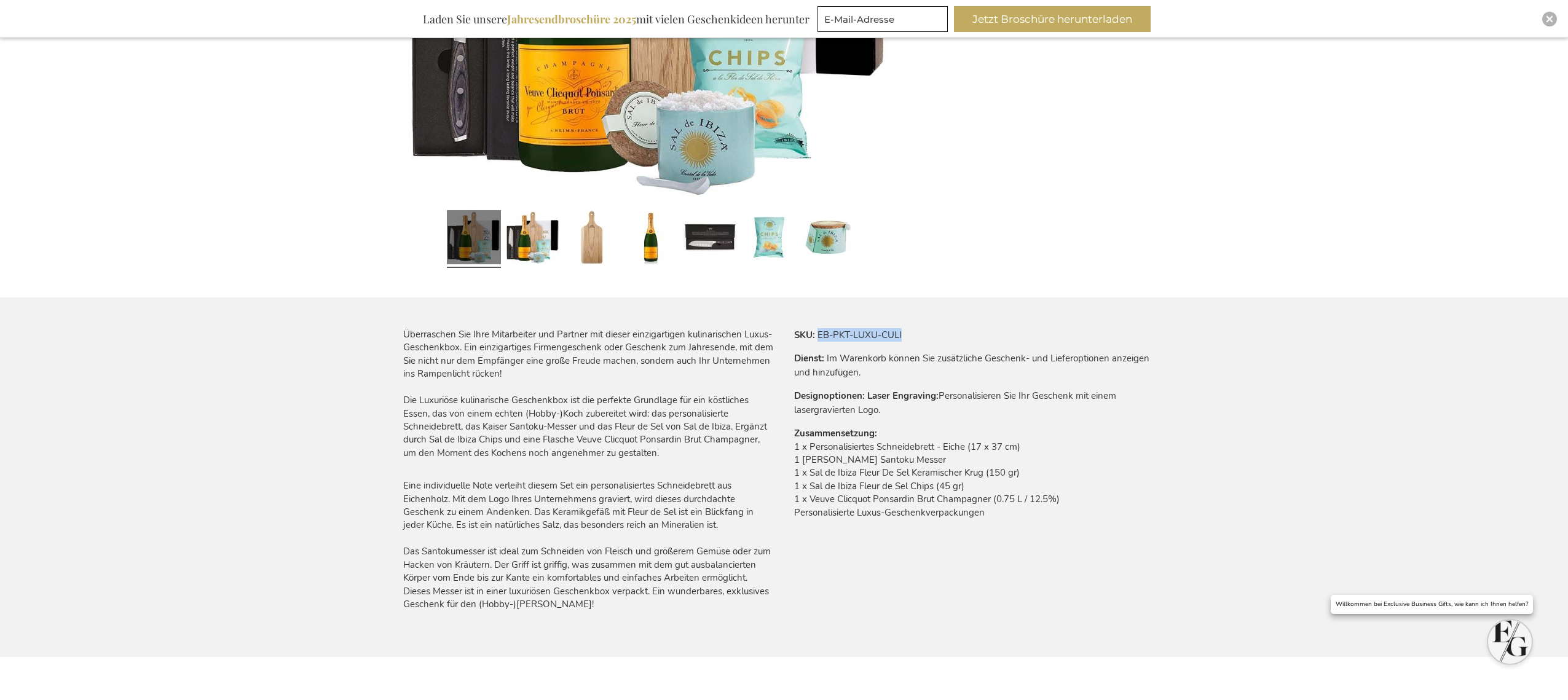
drag, startPoint x: 994, startPoint y: 520, endPoint x: 794, endPoint y: 451, distance: 211.6
click at [794, 451] on td "1 x Personalisiertes Schneidebrett - Eiche (17 x 37 cm) 1 [PERSON_NAME] Santoku…" at bounding box center [979, 484] width 371 height 85
copy td "1 x Personalisiertes Schneidebrett - Eiche (17 x 37 cm) 1 [PERSON_NAME] Santoku…"
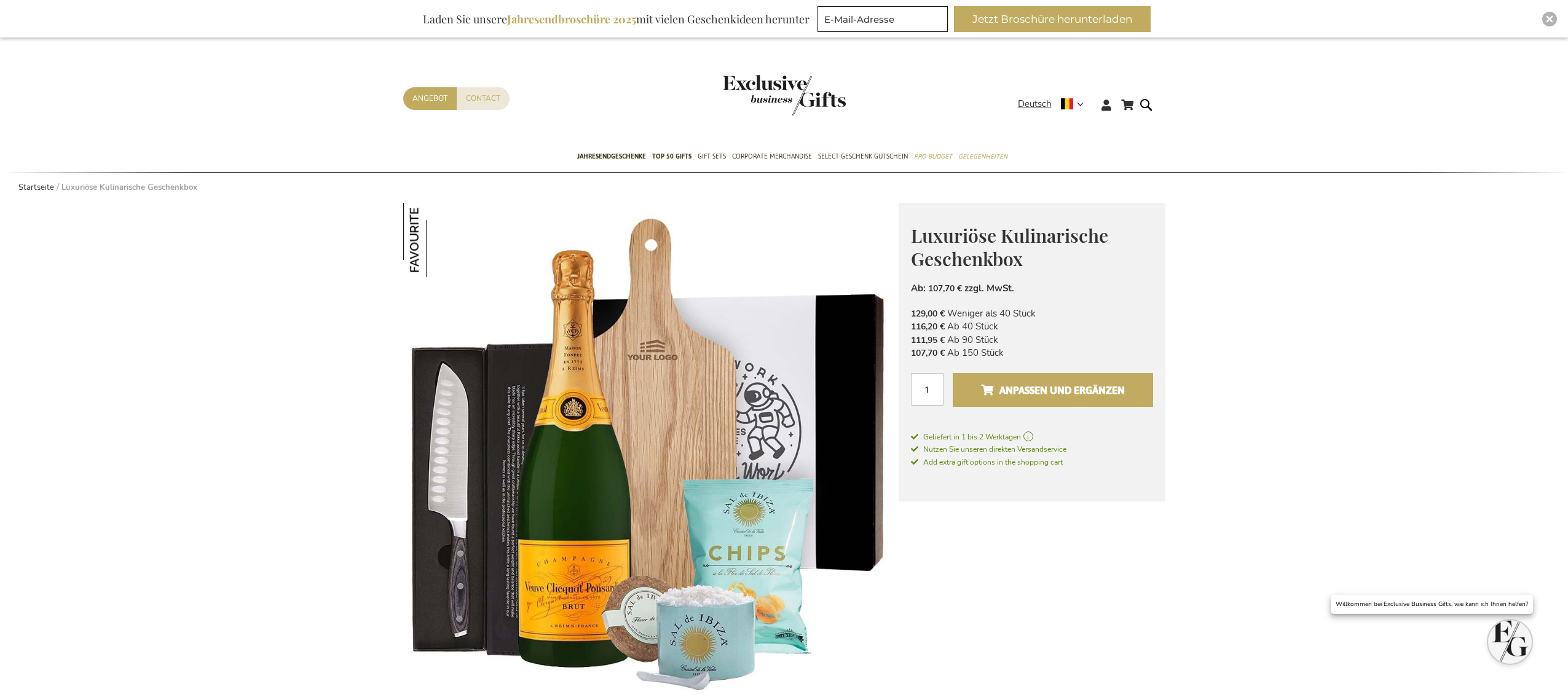
scroll to position [1, 0]
click at [909, 383] on div "Luxuriöse Kulinarische Geschenkbox 129,00 € zzgl. MwSt. Ab: 107,70 € zzgl. MwSt…" at bounding box center [1031, 351] width 267 height 299
type input "15"
click at [1004, 399] on span "Anpassen und ergänzen" at bounding box center [1053, 389] width 144 height 20
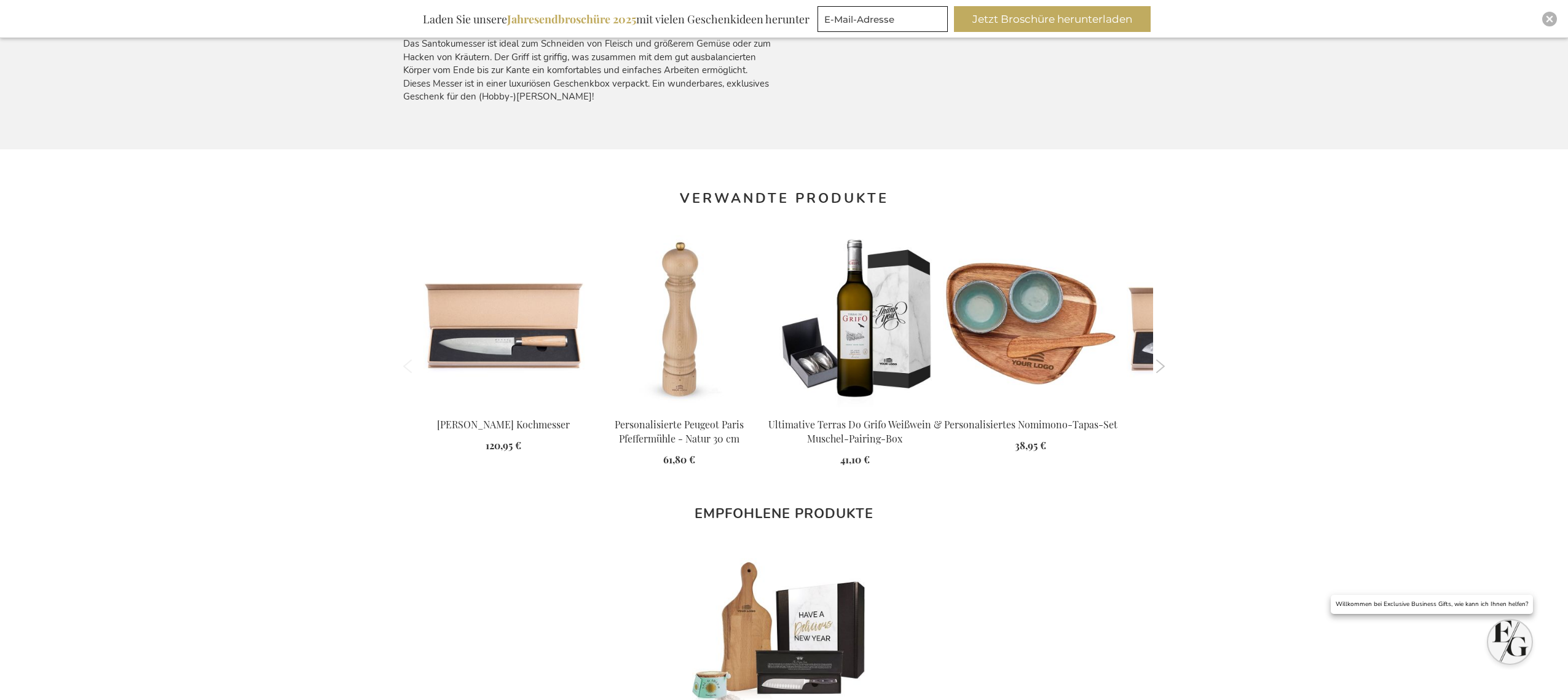
scroll to position [1004, 0]
